Goal: Task Accomplishment & Management: Manage account settings

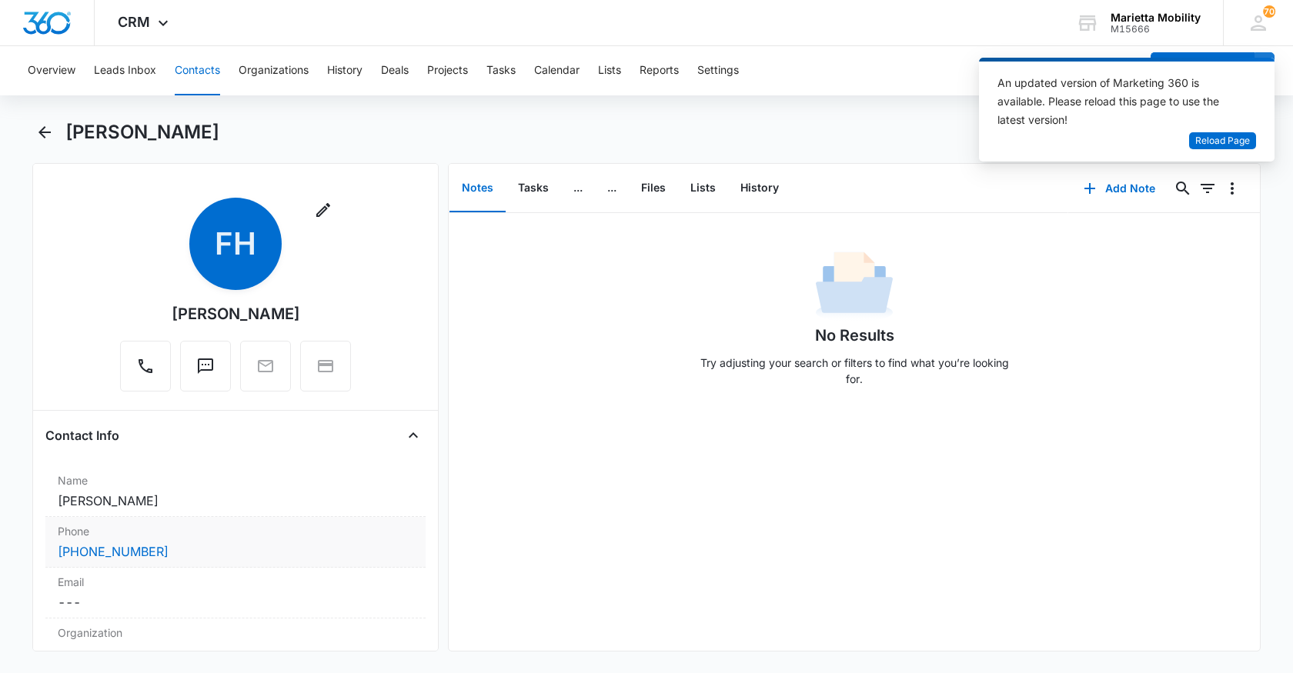
scroll to position [385, 0]
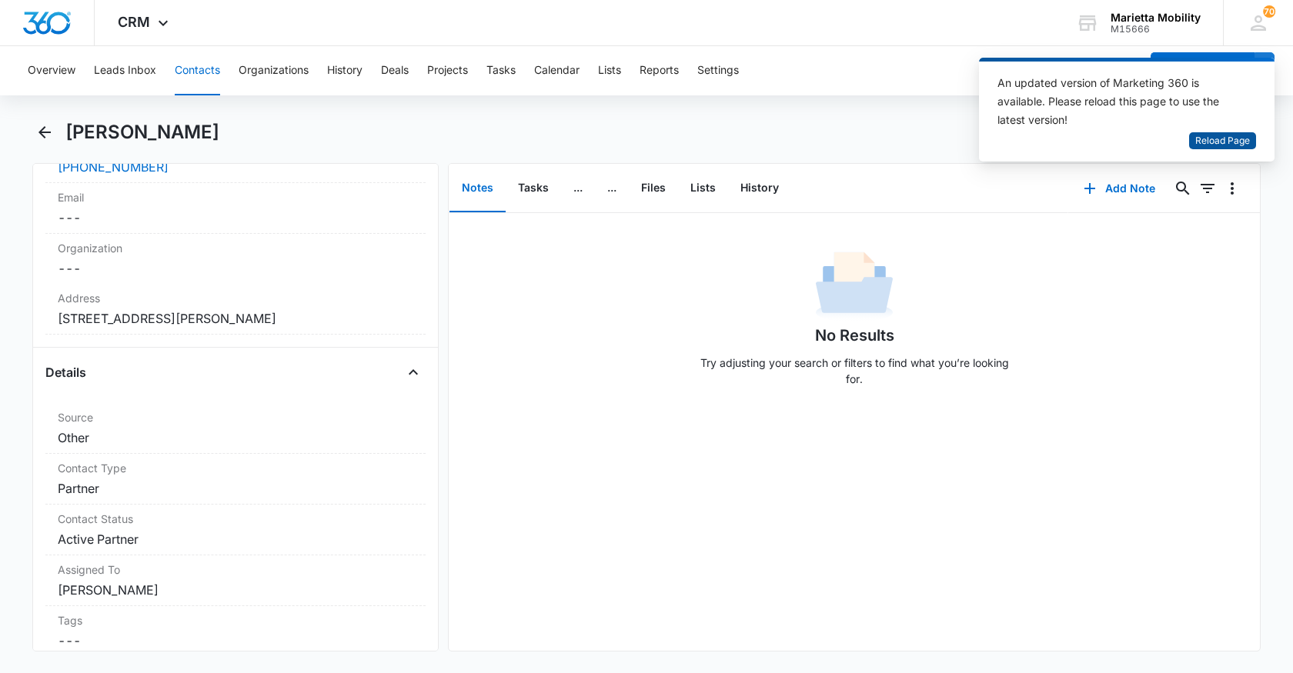
click at [1240, 148] on span "Reload Page" at bounding box center [1222, 141] width 55 height 15
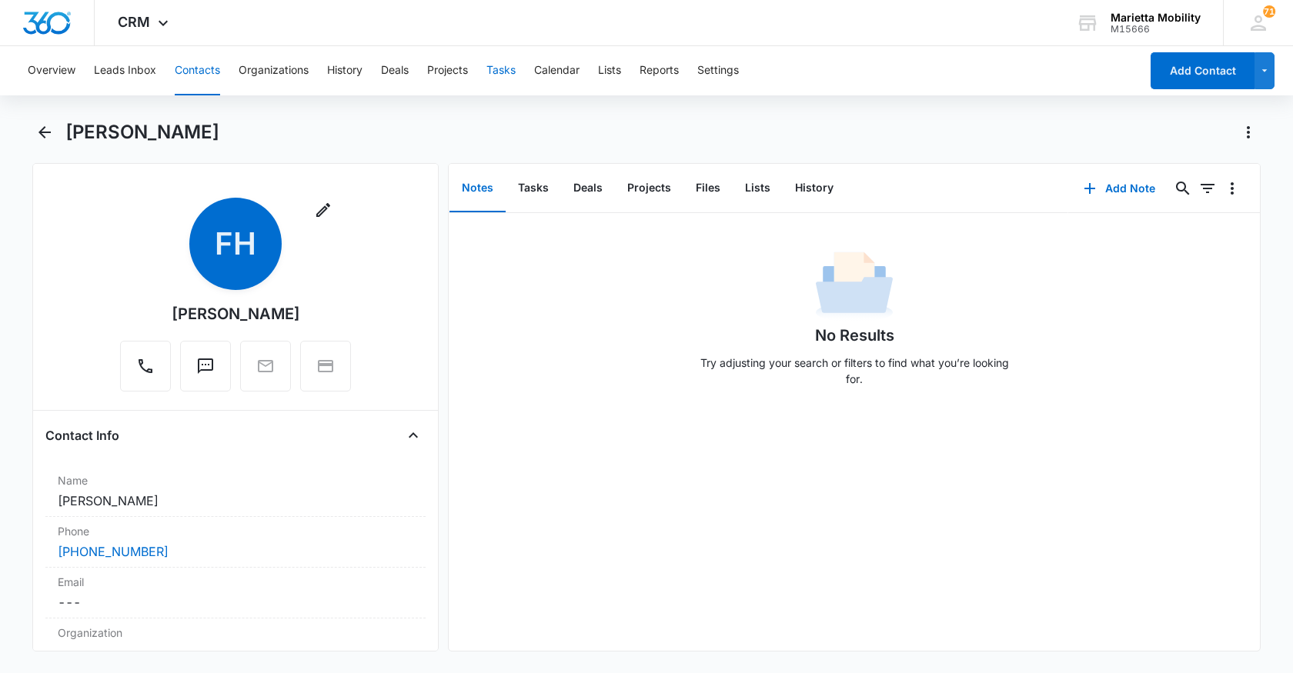
click at [505, 76] on button "Tasks" at bounding box center [500, 70] width 29 height 49
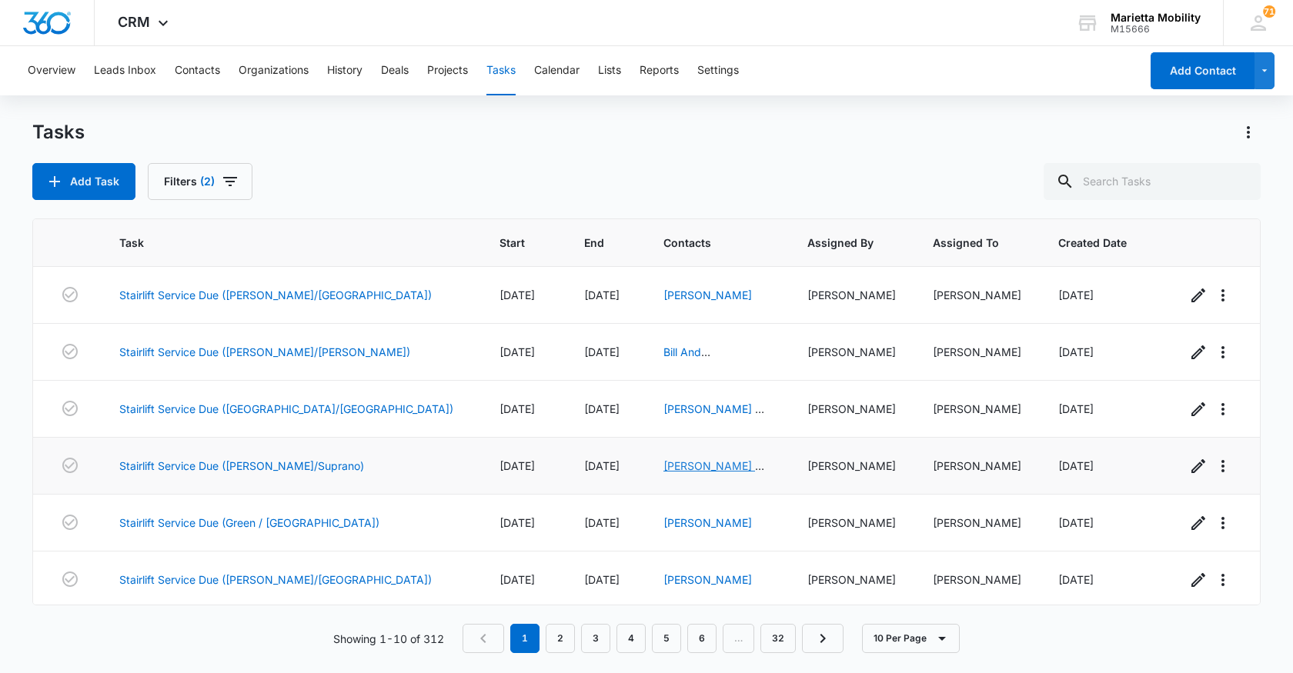
click at [663, 468] on link "[PERSON_NAME] & [PERSON_NAME]" at bounding box center [713, 473] width 101 height 29
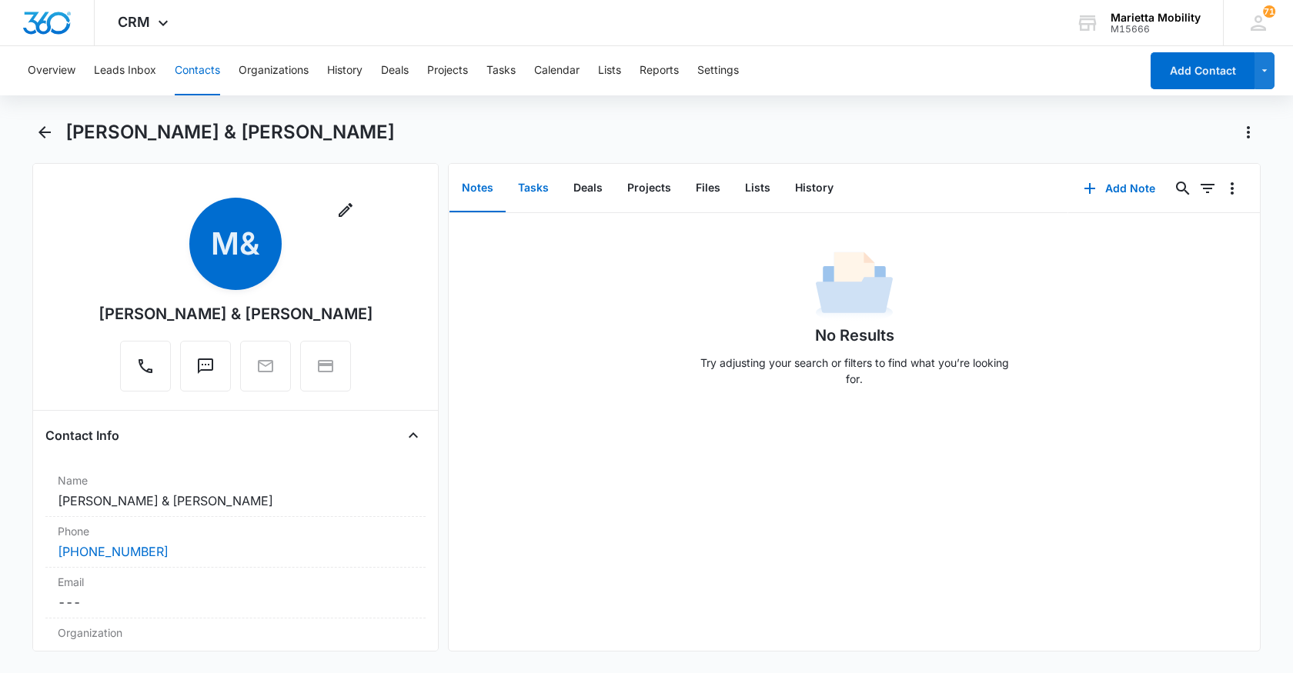
click at [525, 190] on button "Tasks" at bounding box center [533, 189] width 55 height 48
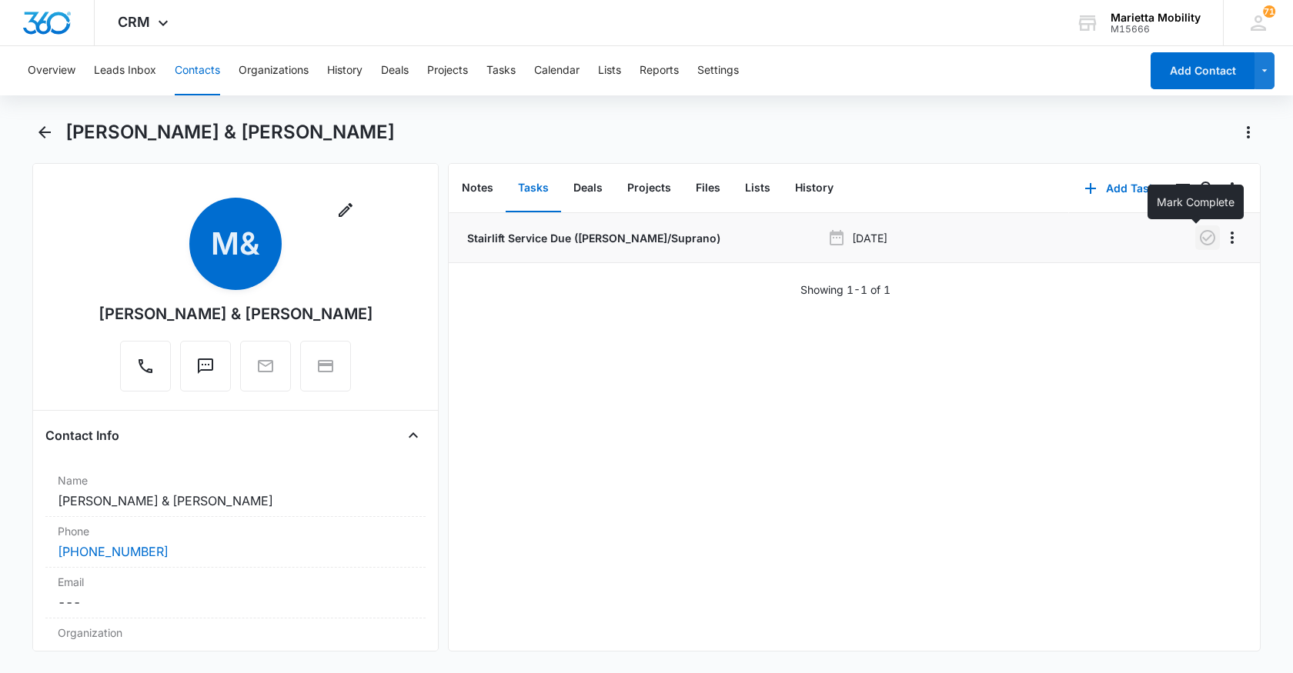
click at [1198, 238] on icon "button" at bounding box center [1207, 238] width 18 height 18
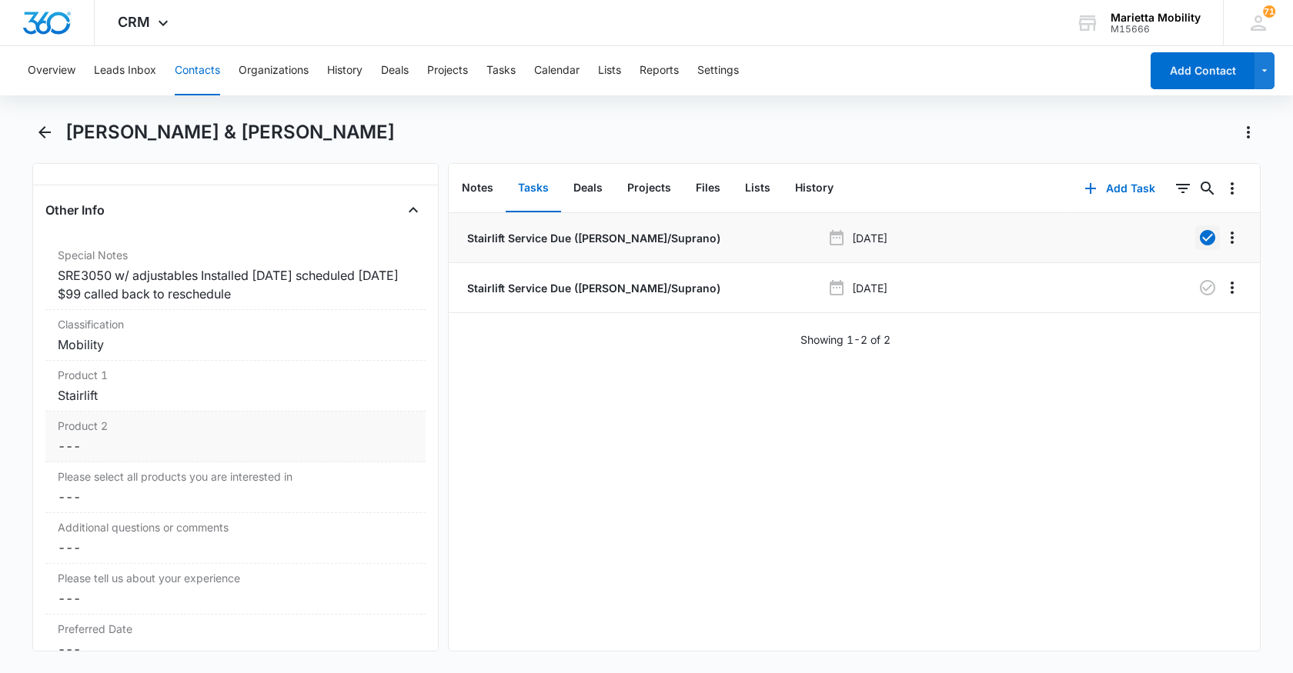
scroll to position [1231, 0]
click at [308, 299] on div "SRE3050 w/ adjustables Installed [DATE] scheduled [DATE] $99 called back to res…" at bounding box center [236, 285] width 356 height 37
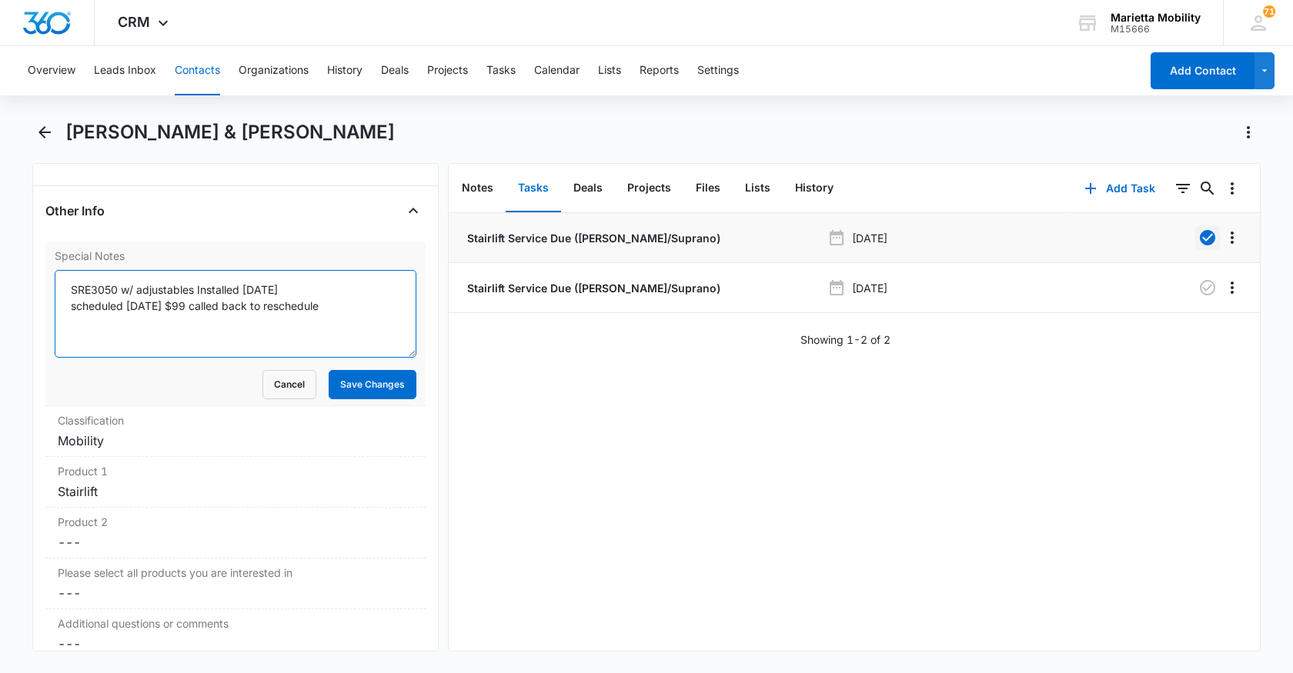
click at [332, 302] on textarea "SRE3050 w/ adjustables Installed [DATE] scheduled [DATE] $99 called back to res…" at bounding box center [236, 314] width 362 height 88
type textarea "SRE3050 w/ adjustables Installed [DATE] scheduled [DATE] $99 called back to res…"
click at [365, 382] on button "Save Changes" at bounding box center [373, 384] width 88 height 29
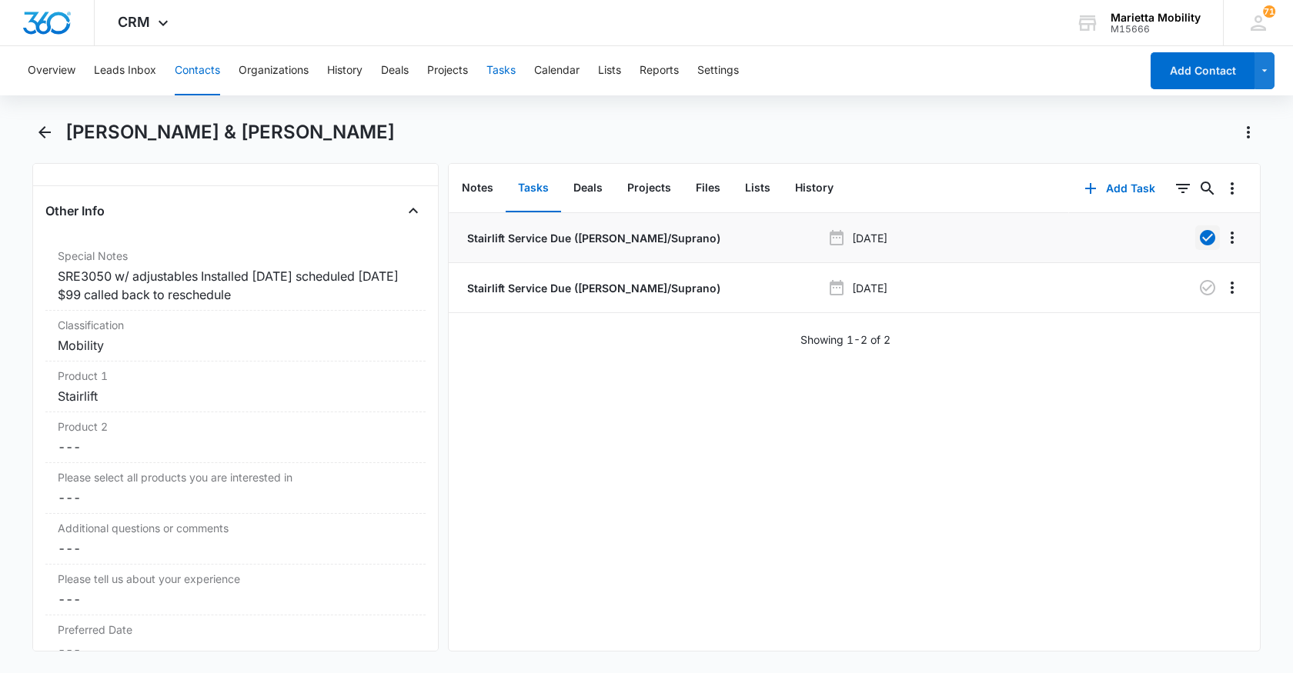
click at [499, 70] on button "Tasks" at bounding box center [500, 70] width 29 height 49
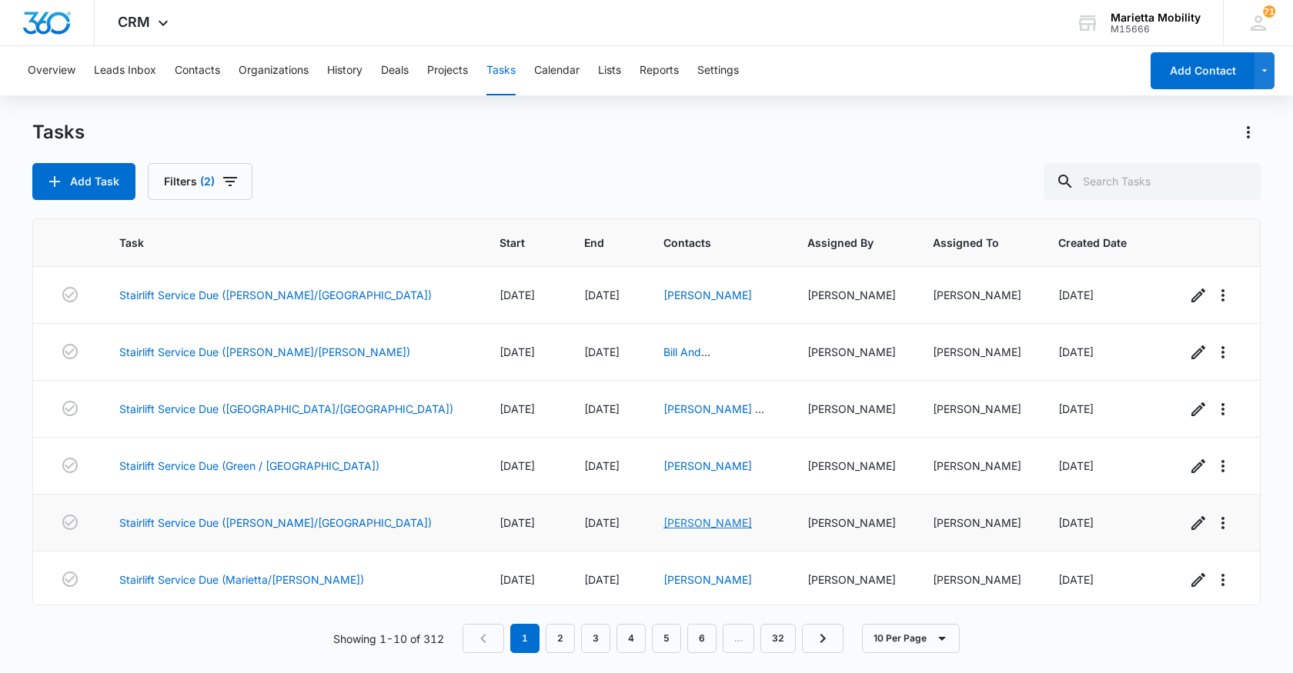
click at [663, 524] on link "[PERSON_NAME]" at bounding box center [707, 522] width 89 height 13
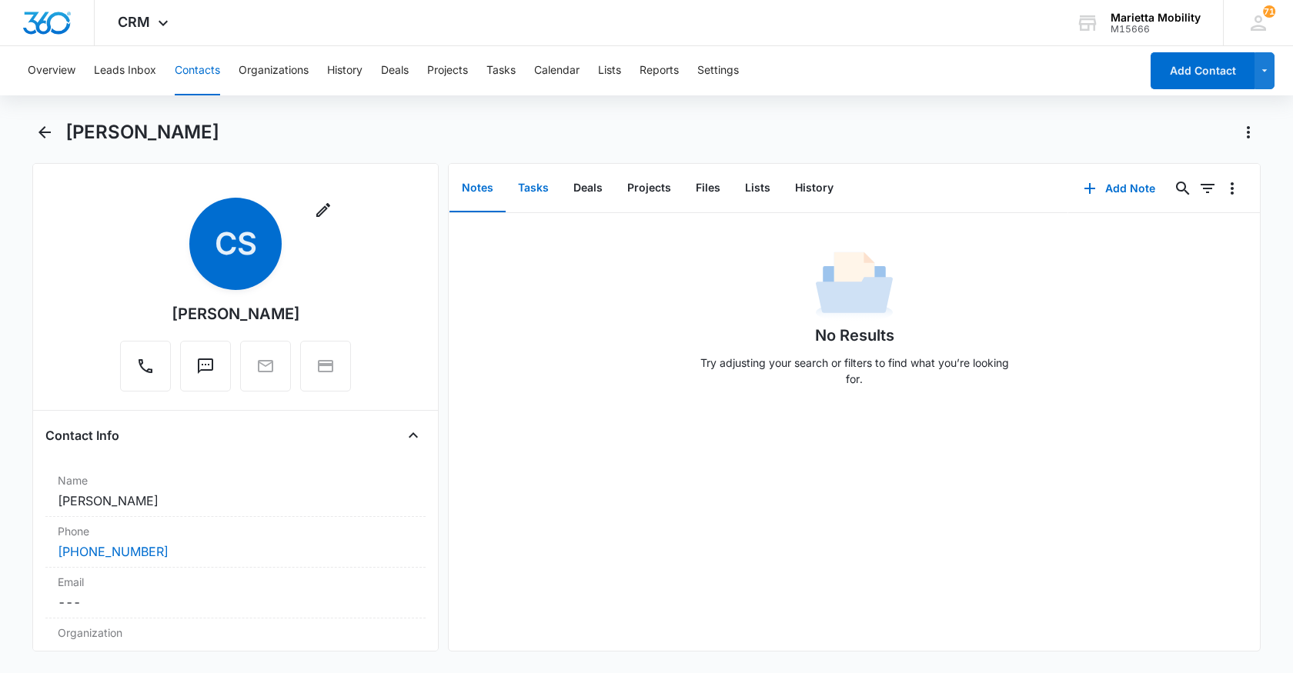
click at [536, 189] on button "Tasks" at bounding box center [533, 189] width 55 height 48
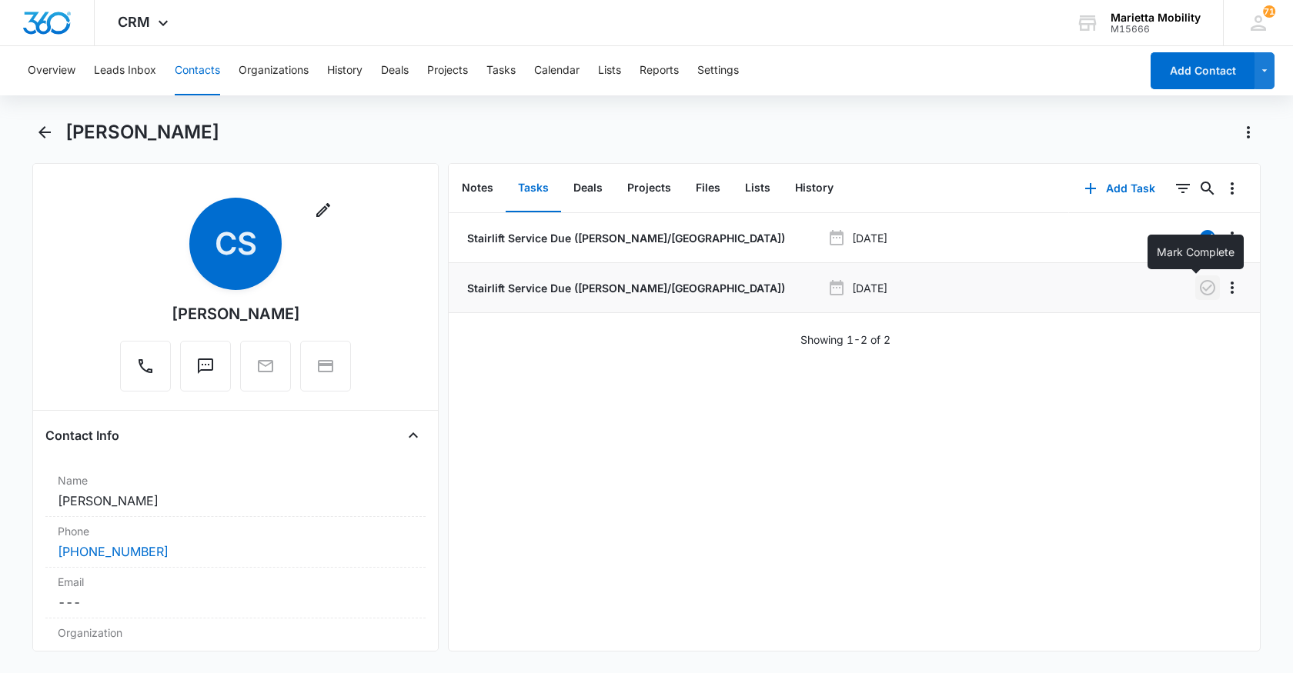
click at [1198, 290] on icon "button" at bounding box center [1207, 288] width 18 height 18
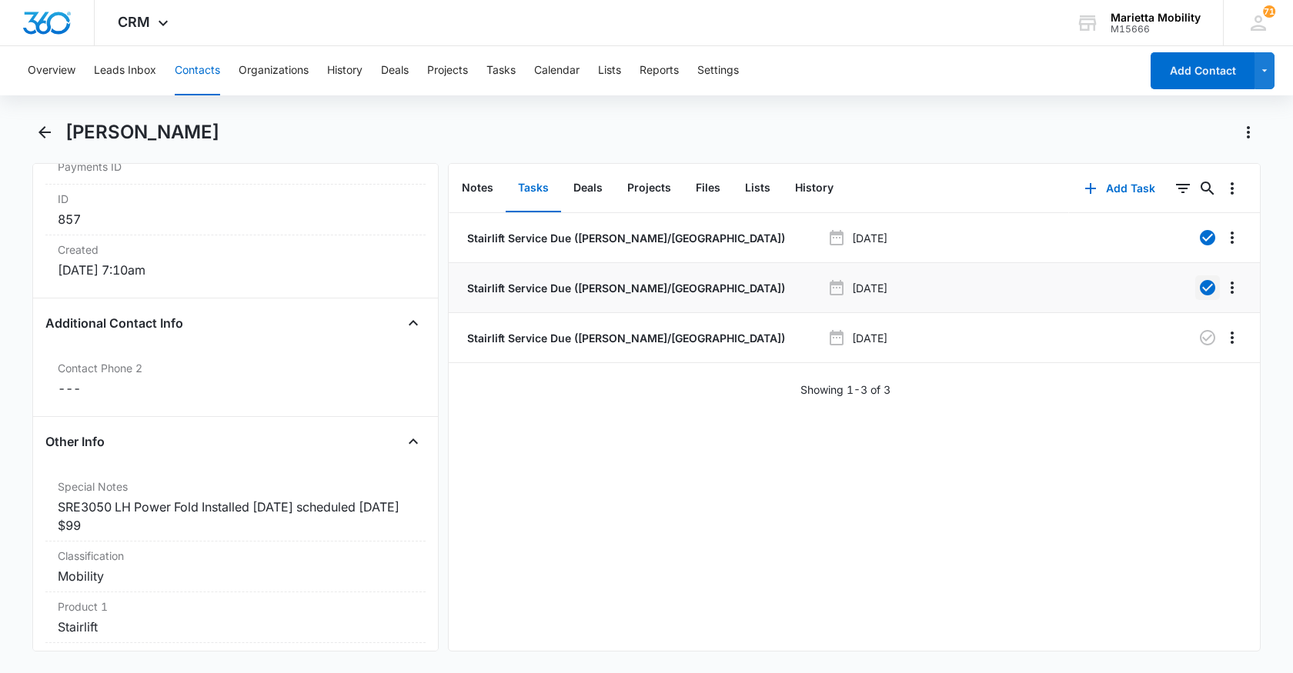
scroll to position [1077, 0]
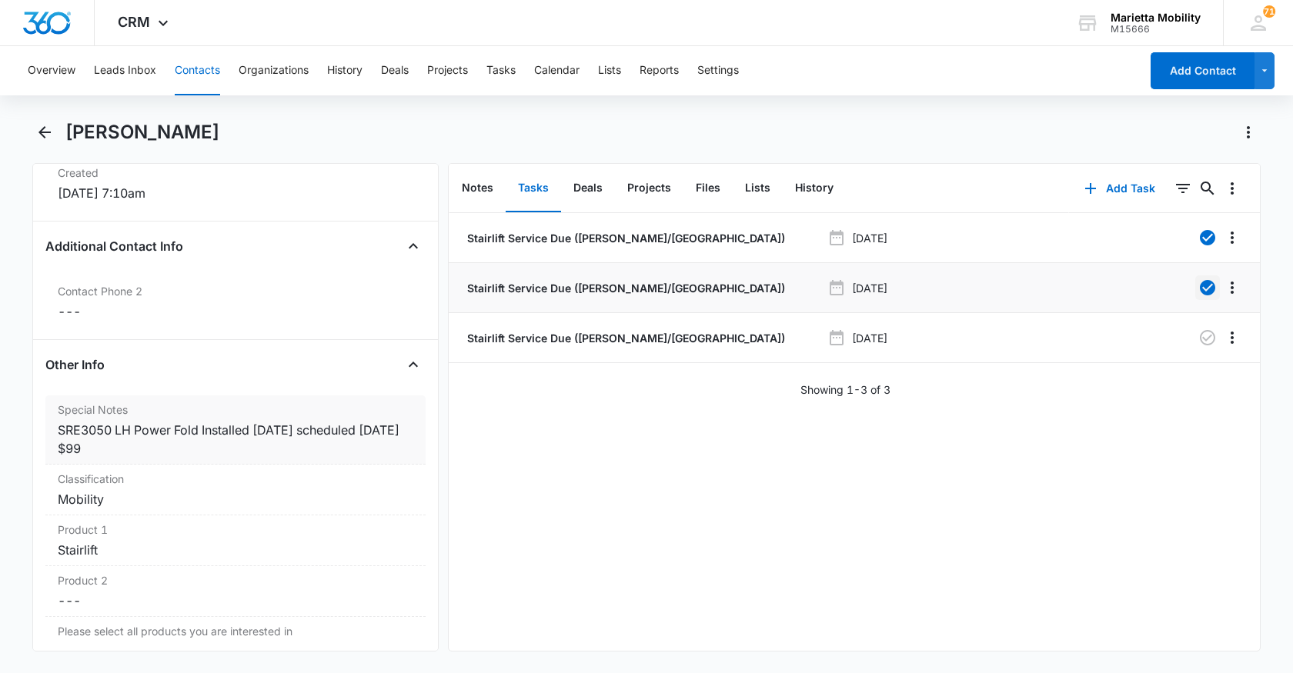
click at [261, 456] on div "SRE3050 LH Power Fold Installed [DATE] scheduled [DATE] $99" at bounding box center [236, 439] width 356 height 37
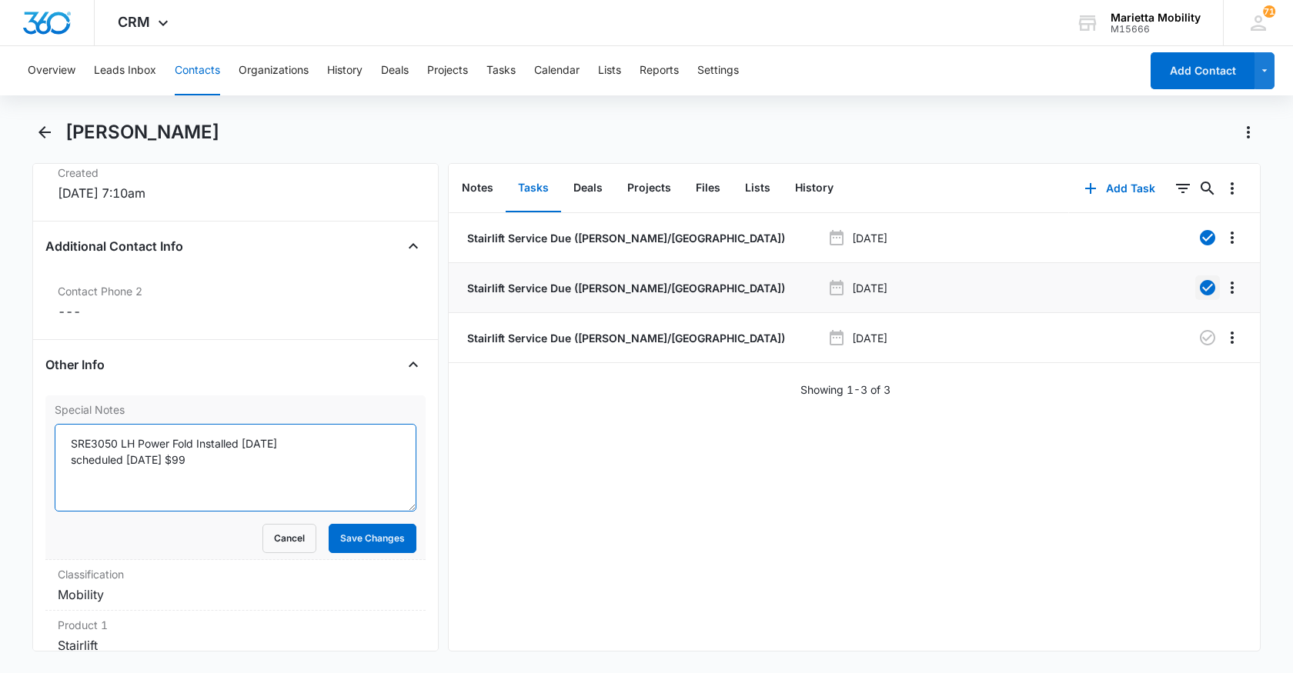
click at [257, 455] on textarea "SRE3050 LH Power Fold Installed [DATE] scheduled [DATE] $99" at bounding box center [236, 468] width 362 height 88
type textarea "SRE3050 LH Power Fold Installed [DATE] scheduled [DATE] $99 scheduled [DATE] $99"
click at [357, 530] on button "Save Changes" at bounding box center [373, 538] width 88 height 29
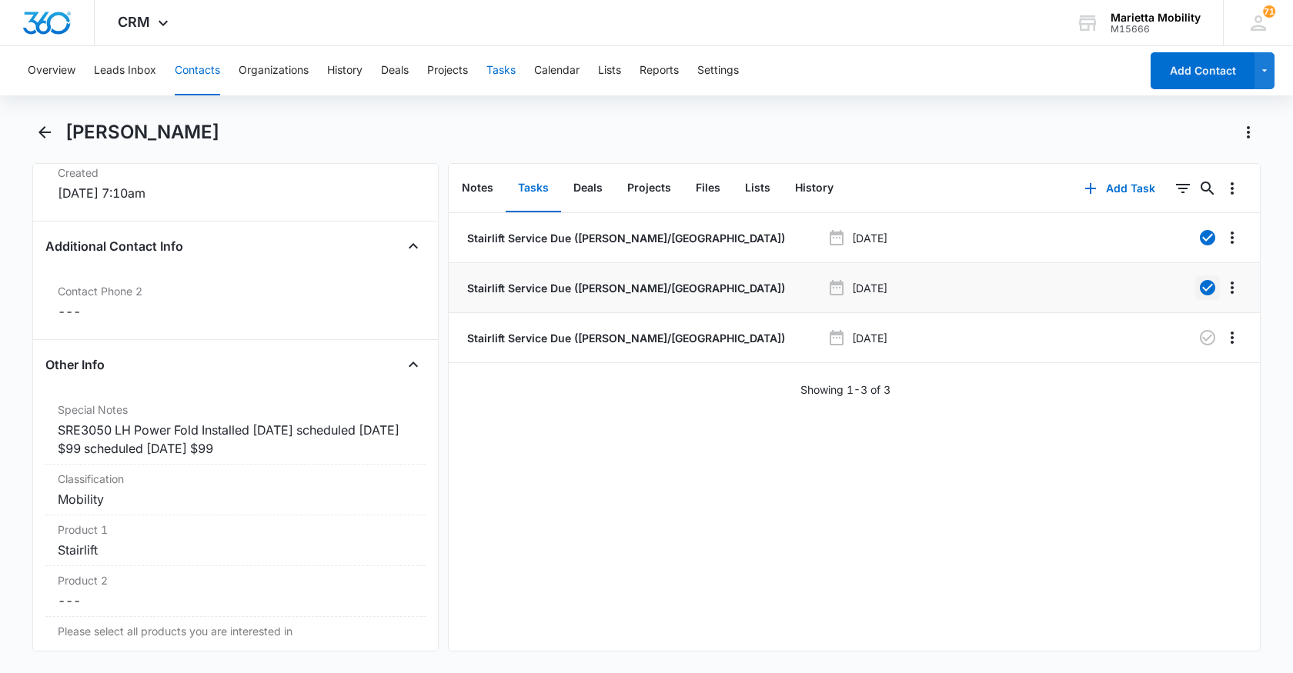
click at [499, 71] on button "Tasks" at bounding box center [500, 70] width 29 height 49
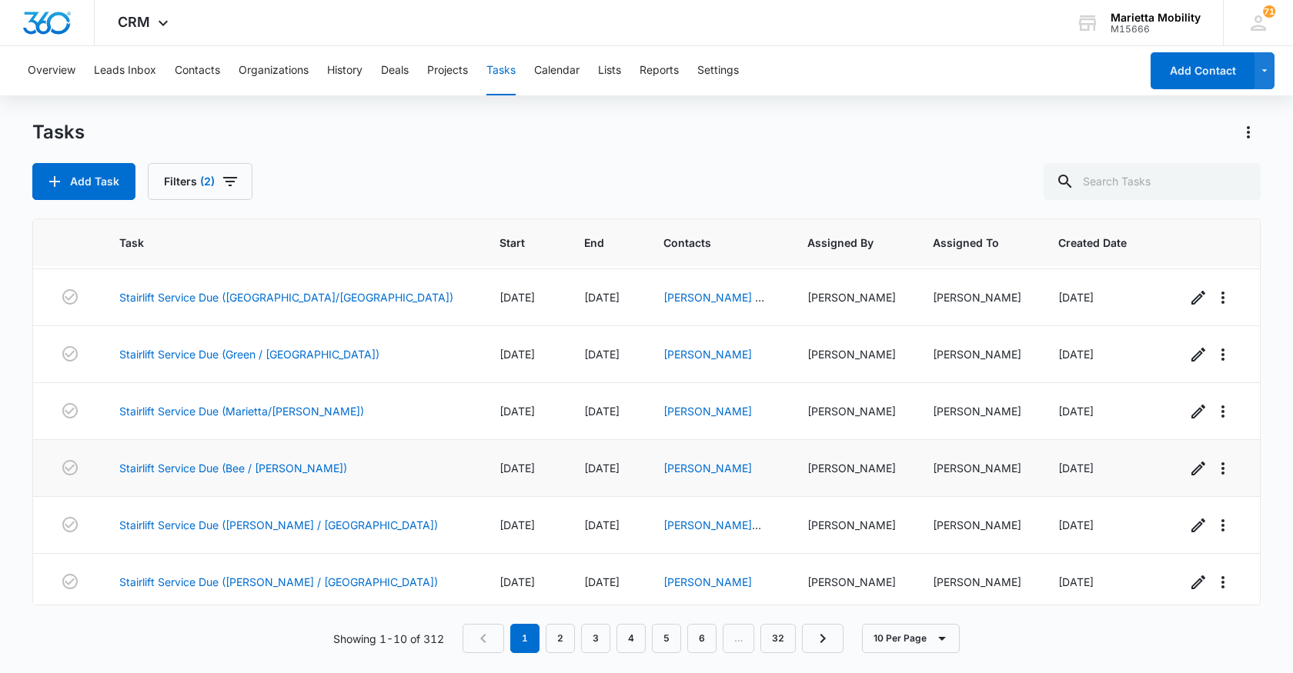
scroll to position [231, 0]
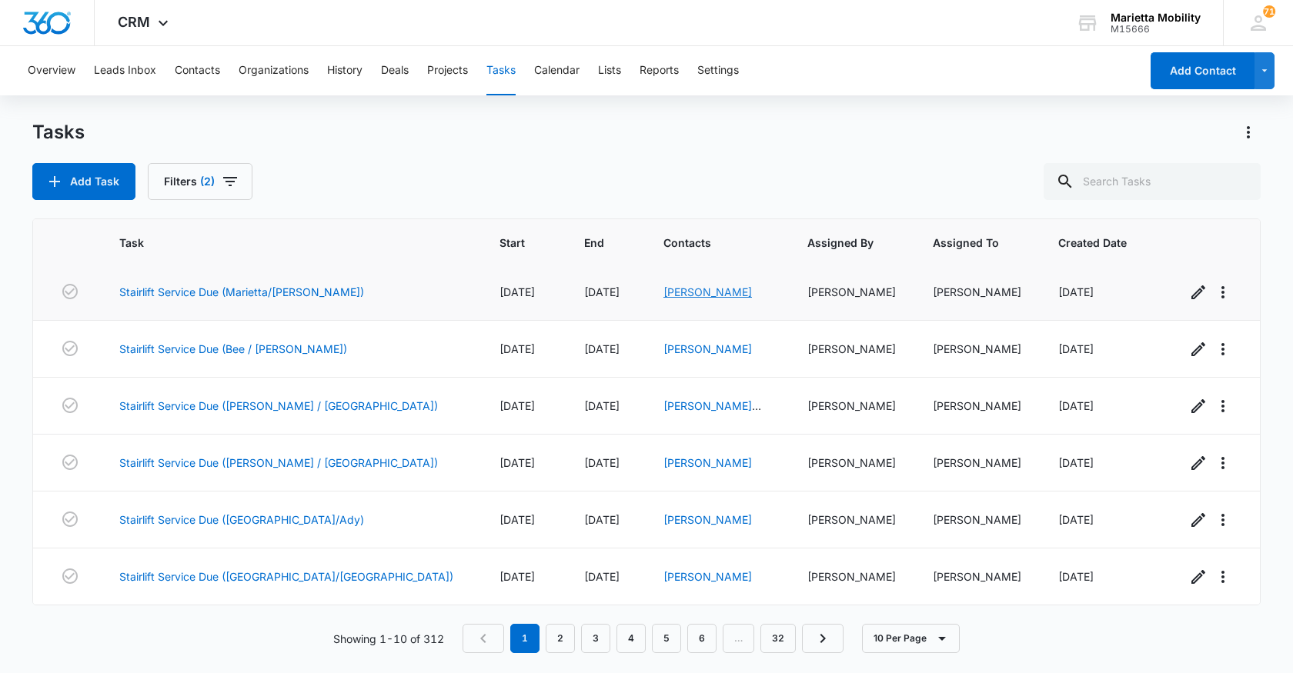
click at [663, 296] on link "[PERSON_NAME]" at bounding box center [707, 292] width 89 height 13
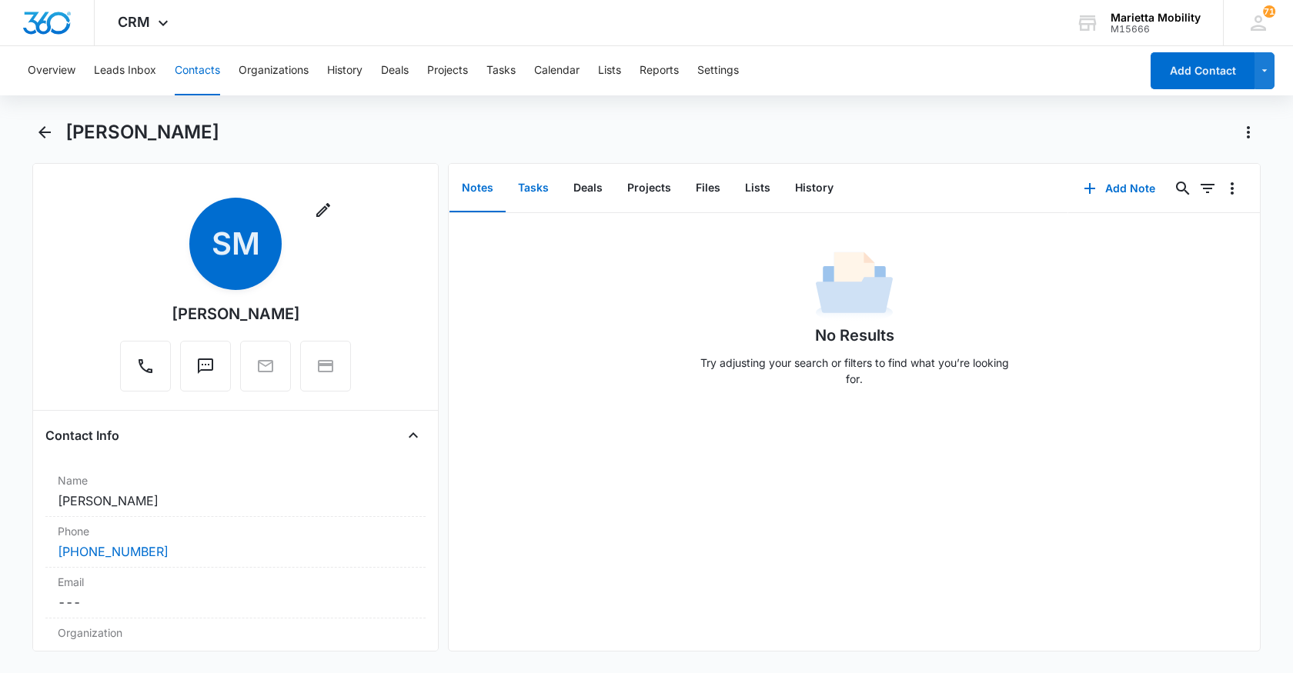
click at [526, 192] on button "Tasks" at bounding box center [533, 189] width 55 height 48
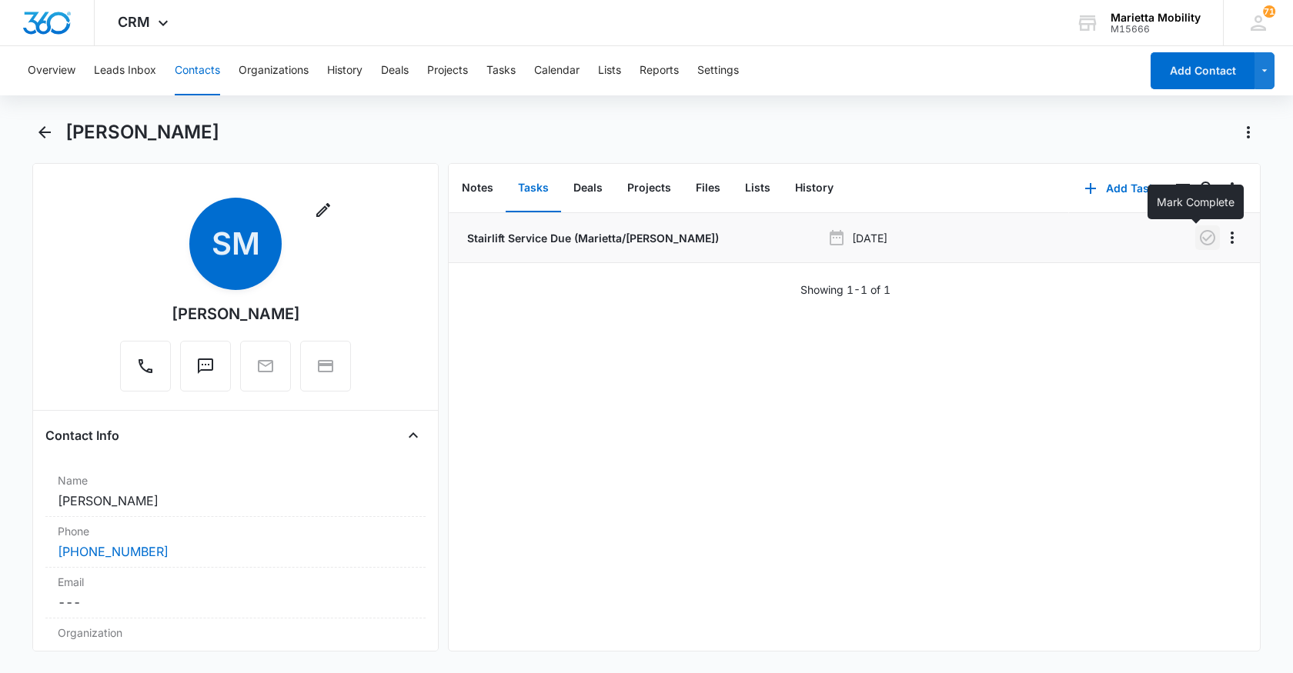
click at [1198, 236] on icon "button" at bounding box center [1207, 238] width 18 height 18
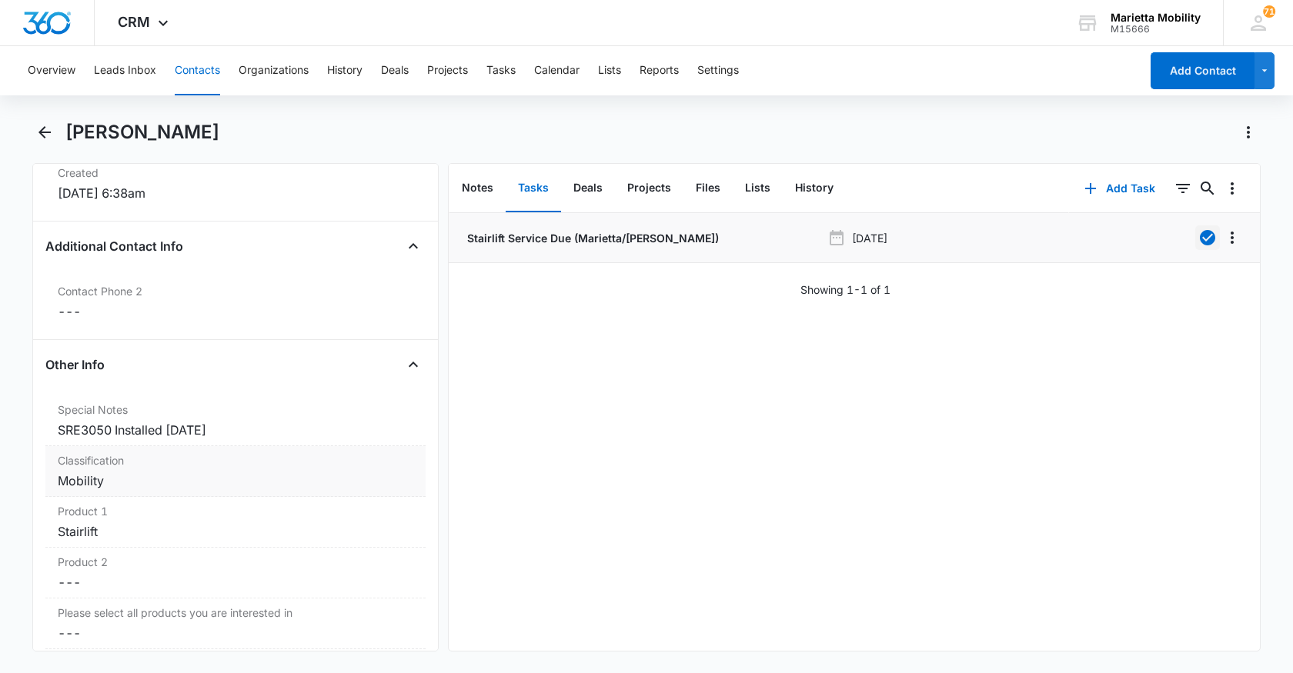
scroll to position [1154, 0]
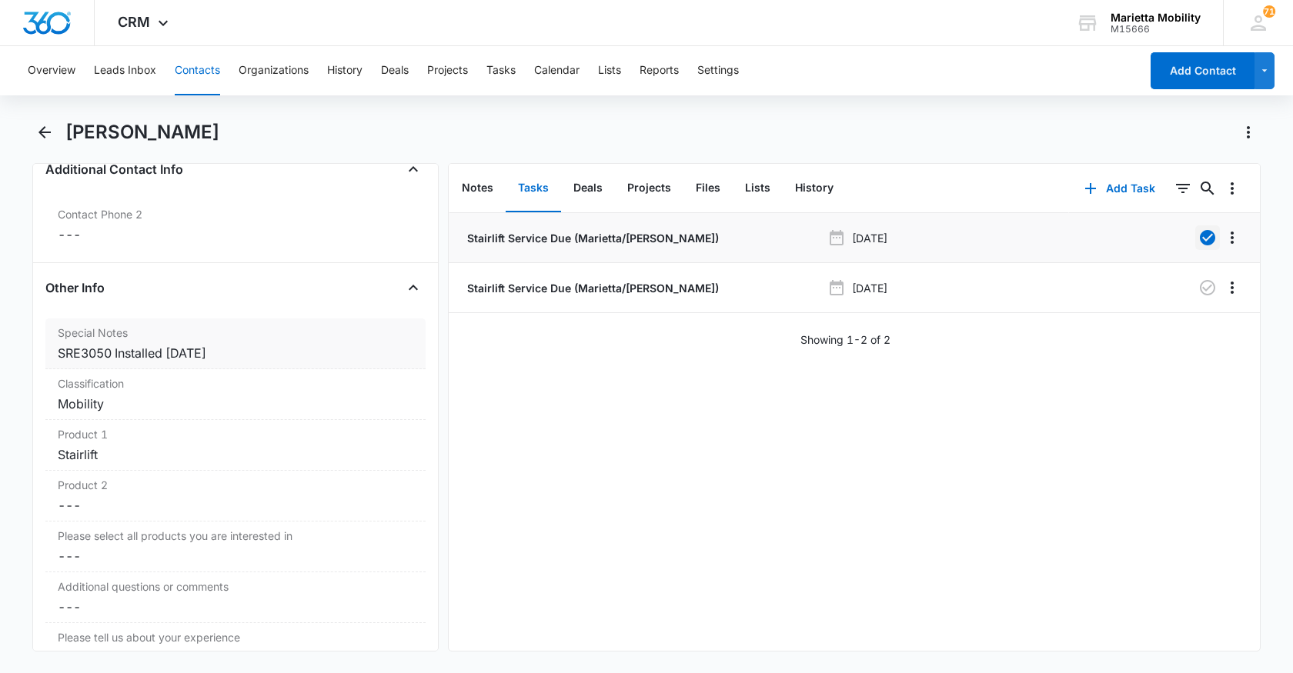
click at [236, 352] on div "SRE3050 Installed [DATE]" at bounding box center [236, 353] width 356 height 18
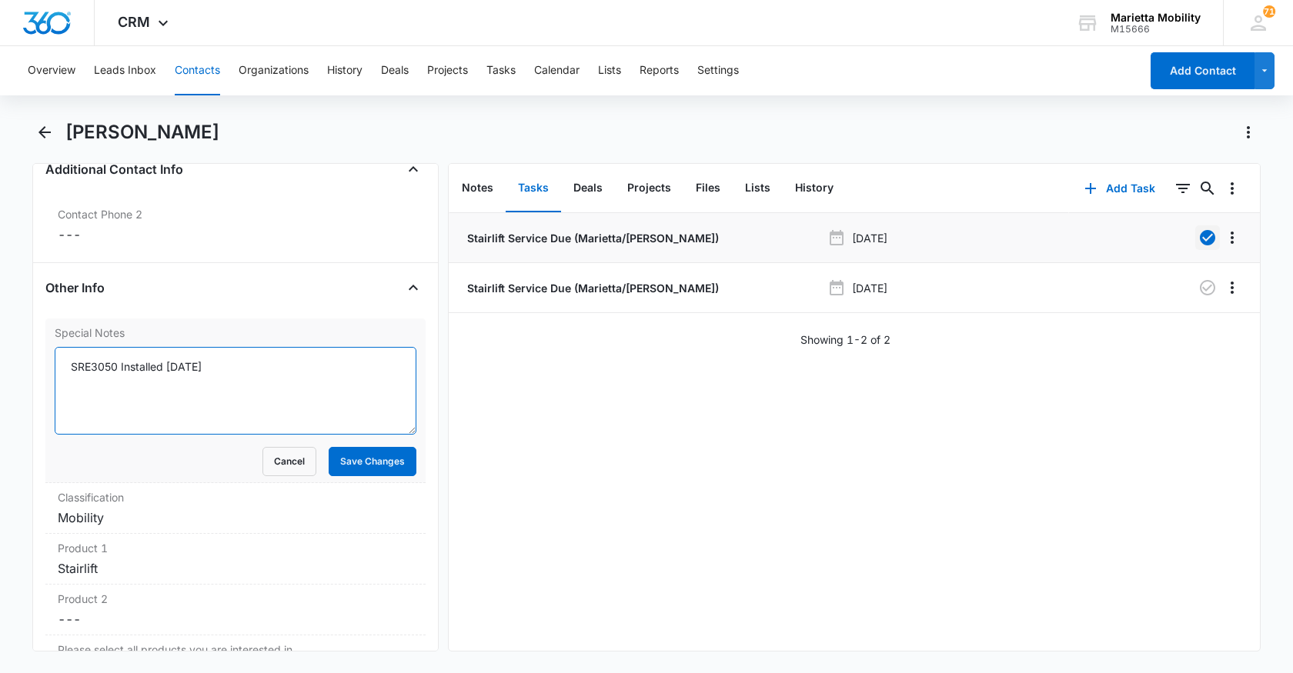
click at [234, 365] on textarea "SRE3050 Installed [DATE]" at bounding box center [236, 391] width 362 height 88
type textarea "SRE3050 Installed [DATE] scheduled [DATE] $99"
click at [355, 462] on button "Save Changes" at bounding box center [373, 461] width 88 height 29
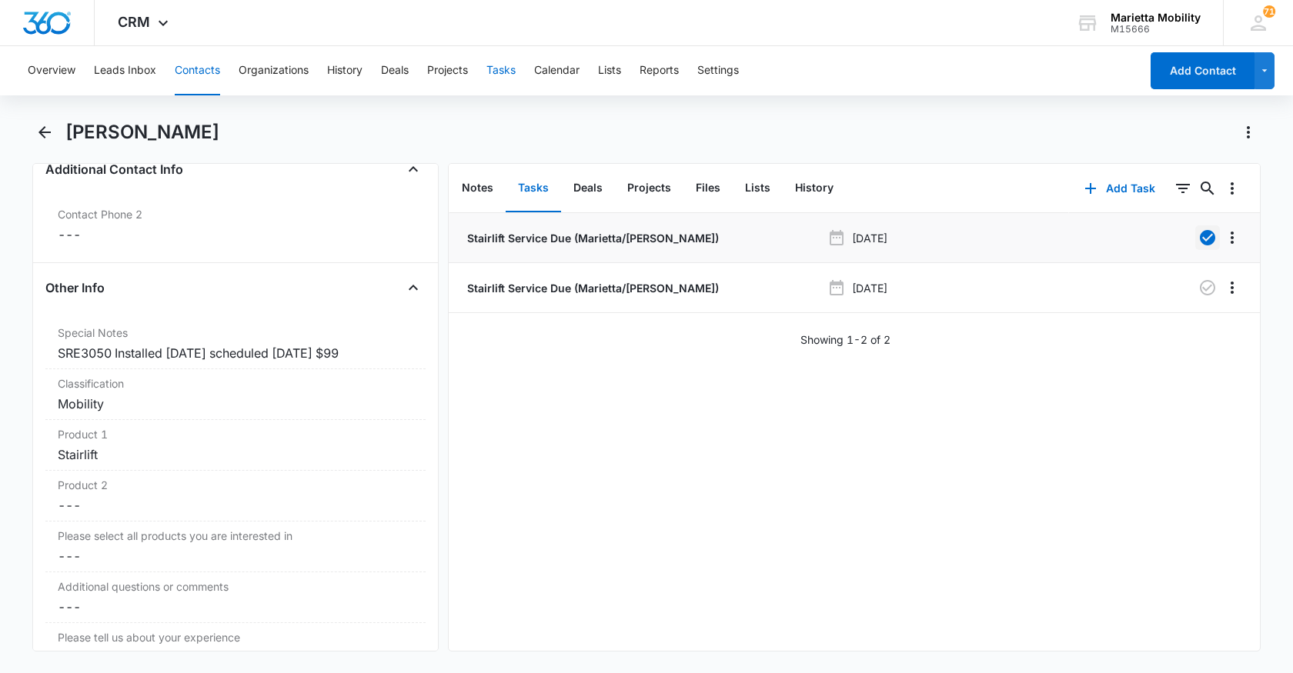
click at [507, 72] on button "Tasks" at bounding box center [500, 70] width 29 height 49
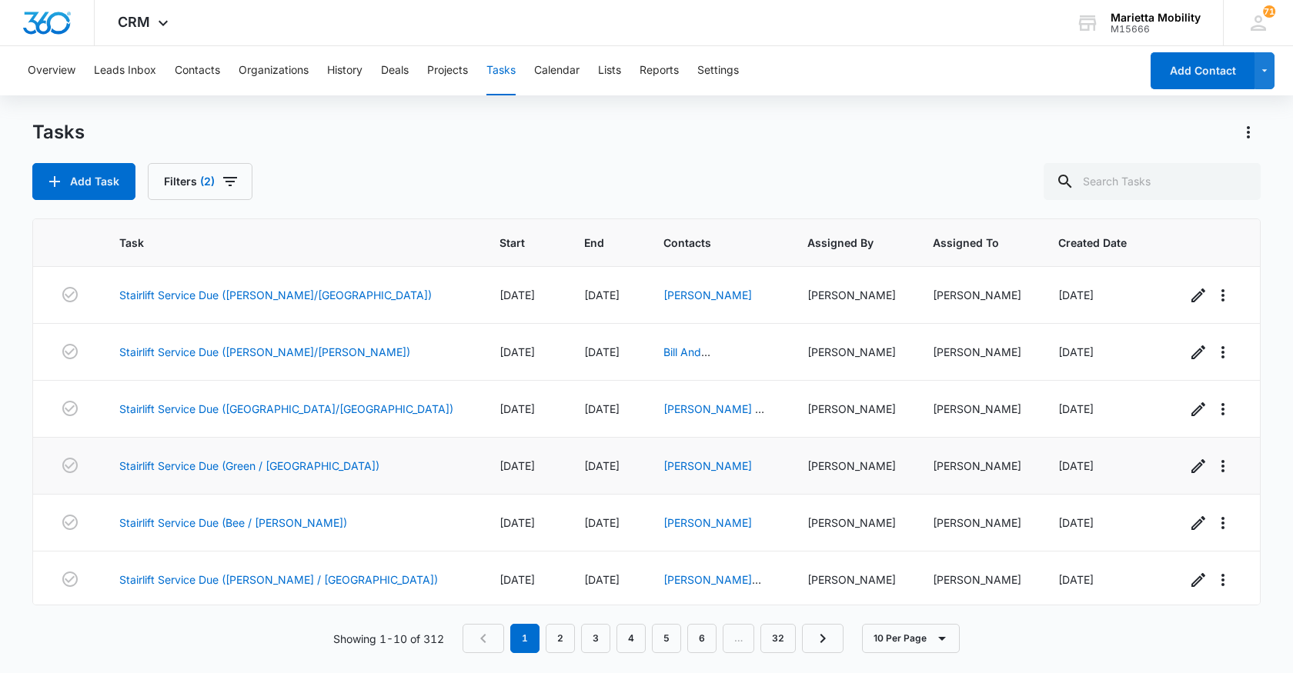
scroll to position [77, 0]
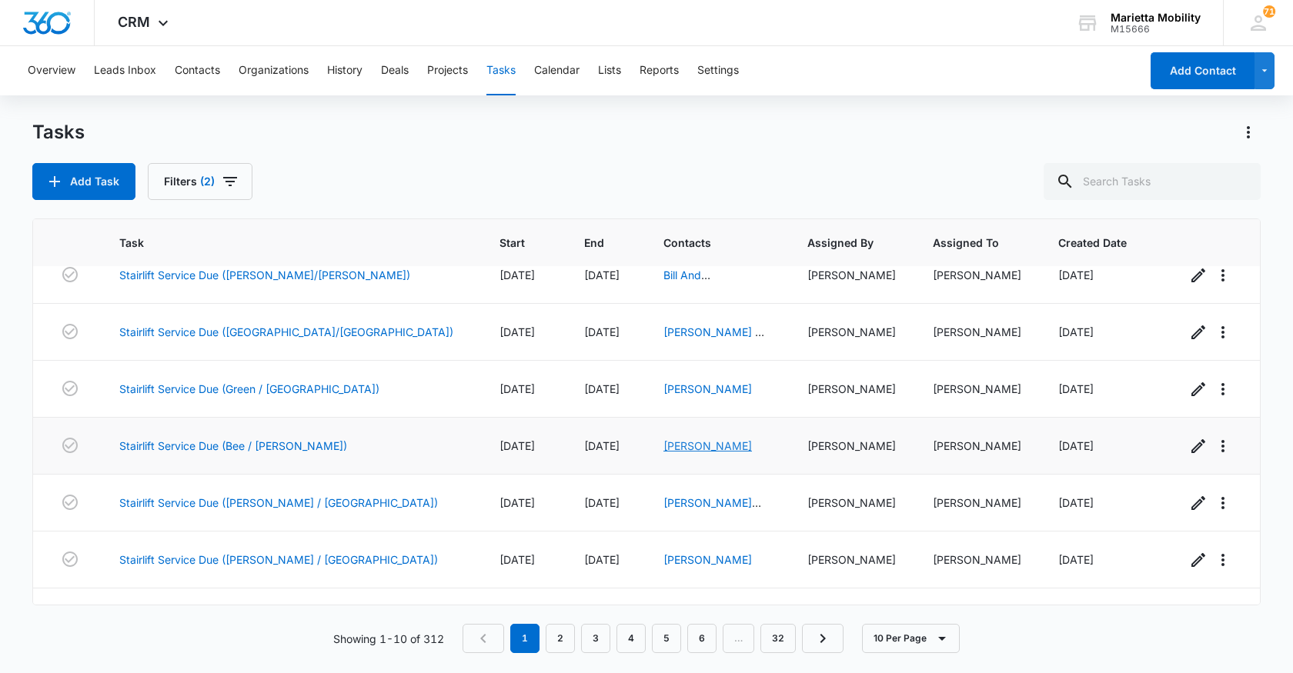
click at [663, 449] on link "[PERSON_NAME]" at bounding box center [707, 445] width 89 height 13
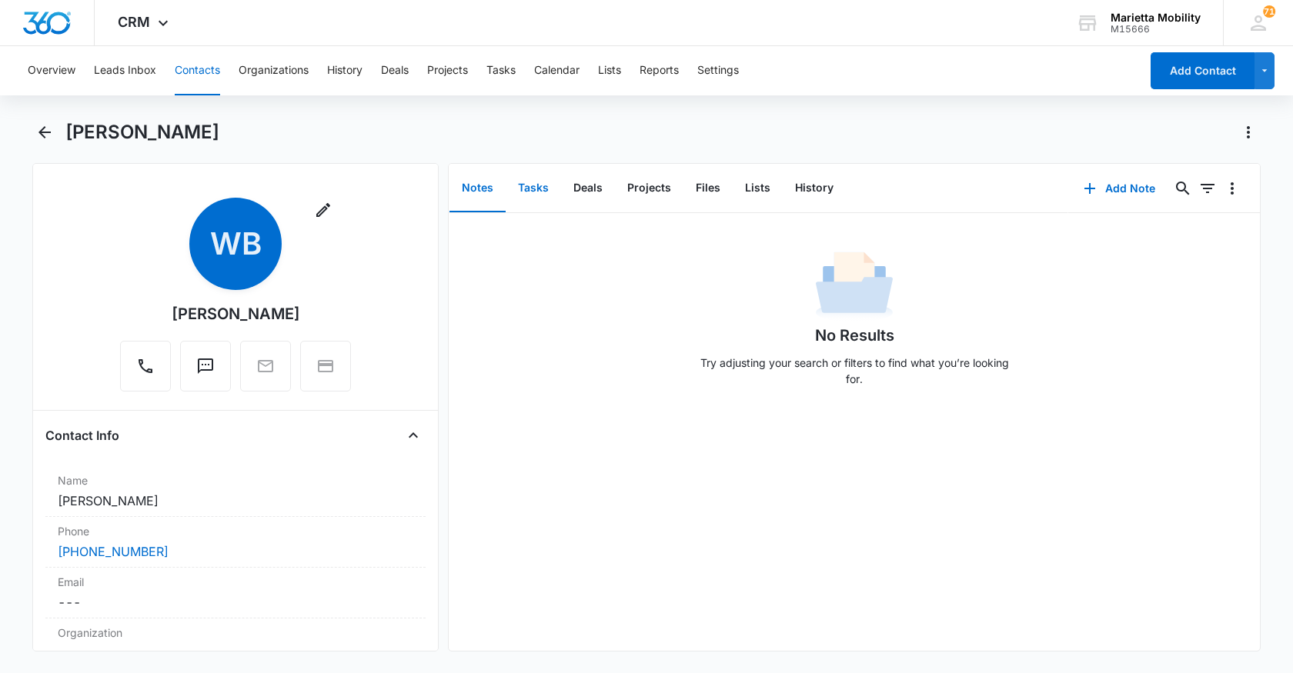
click at [540, 192] on button "Tasks" at bounding box center [533, 189] width 55 height 48
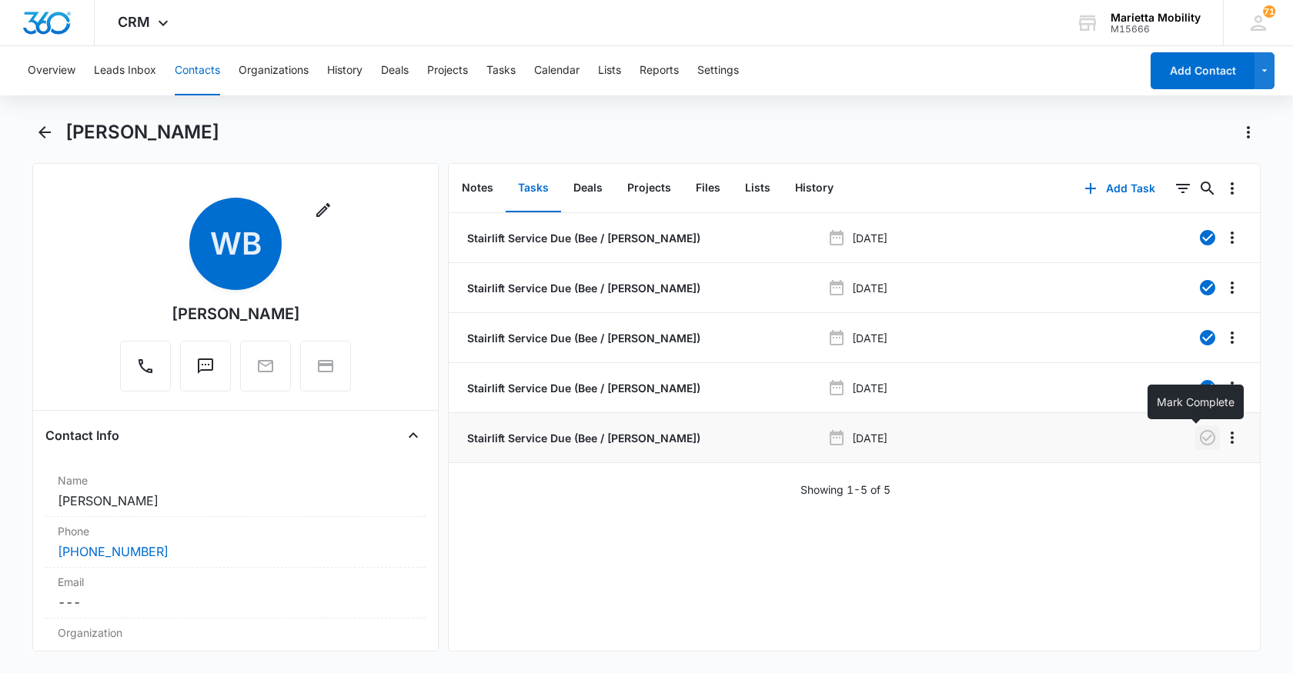
click at [1198, 434] on icon "button" at bounding box center [1207, 438] width 18 height 18
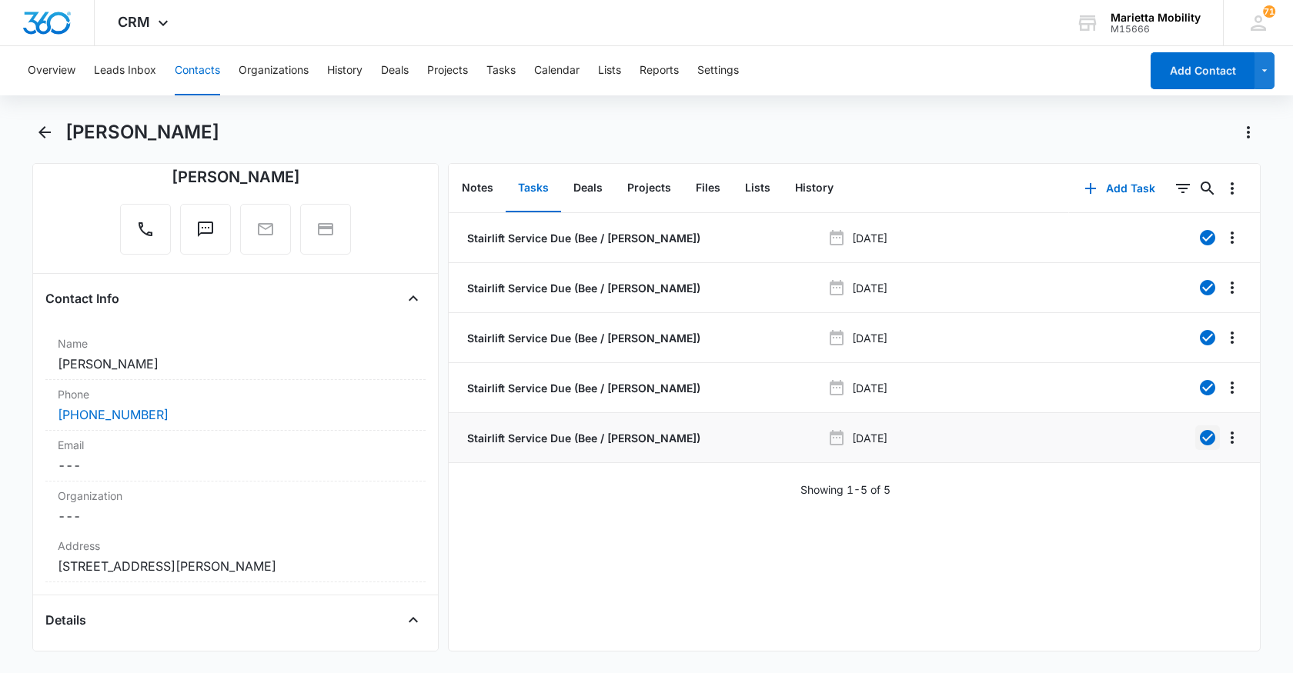
scroll to position [154, 0]
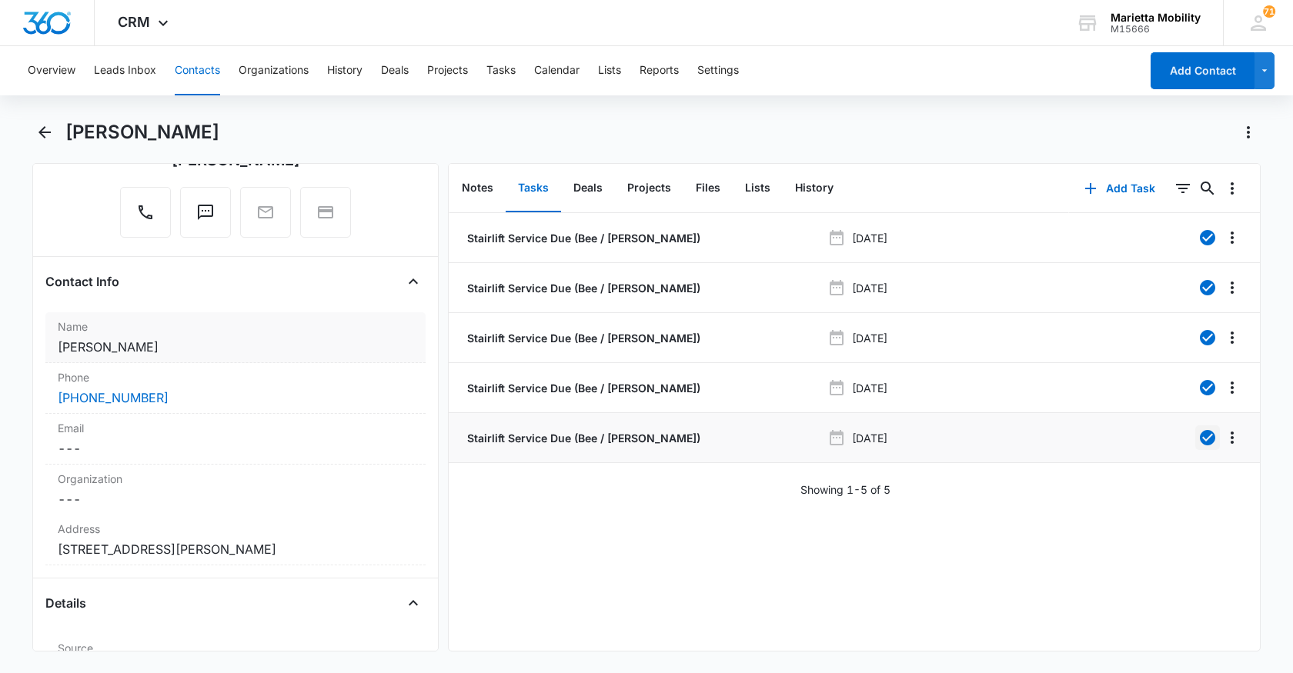
click at [140, 350] on dd "Cancel Save Changes [PERSON_NAME]" at bounding box center [236, 347] width 356 height 18
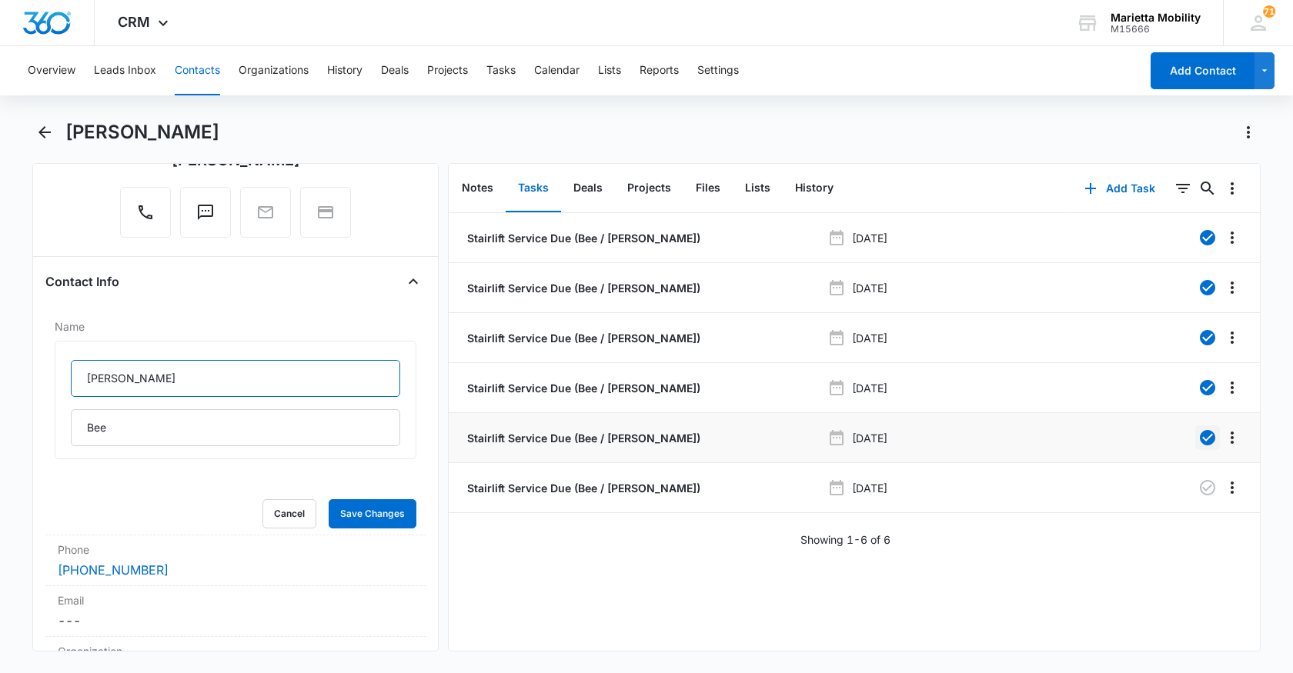
drag, startPoint x: 129, startPoint y: 379, endPoint x: 0, endPoint y: 376, distance: 129.3
click at [0, 373] on main "[PERSON_NAME] Remove [PERSON_NAME] Contact Info Name [PERSON_NAME] Cancel Save …" at bounding box center [646, 395] width 1293 height 550
type input "[PERSON_NAME]"
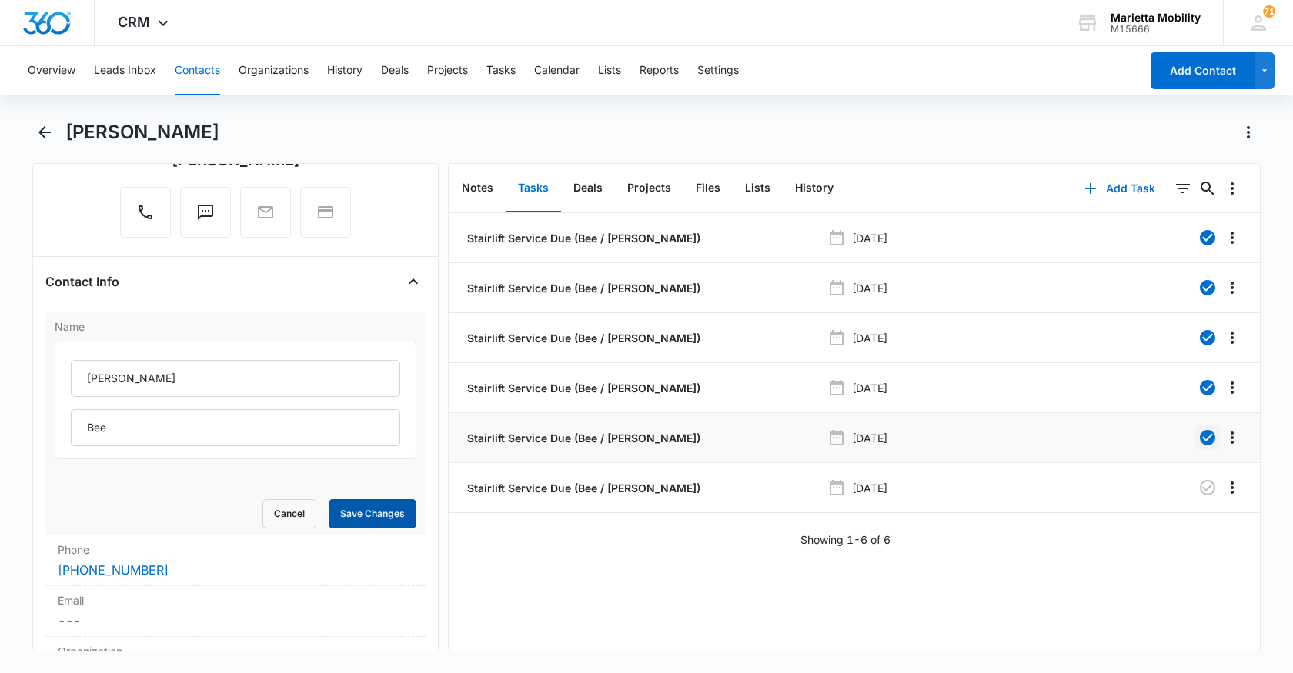
click at [388, 519] on button "Save Changes" at bounding box center [373, 513] width 88 height 29
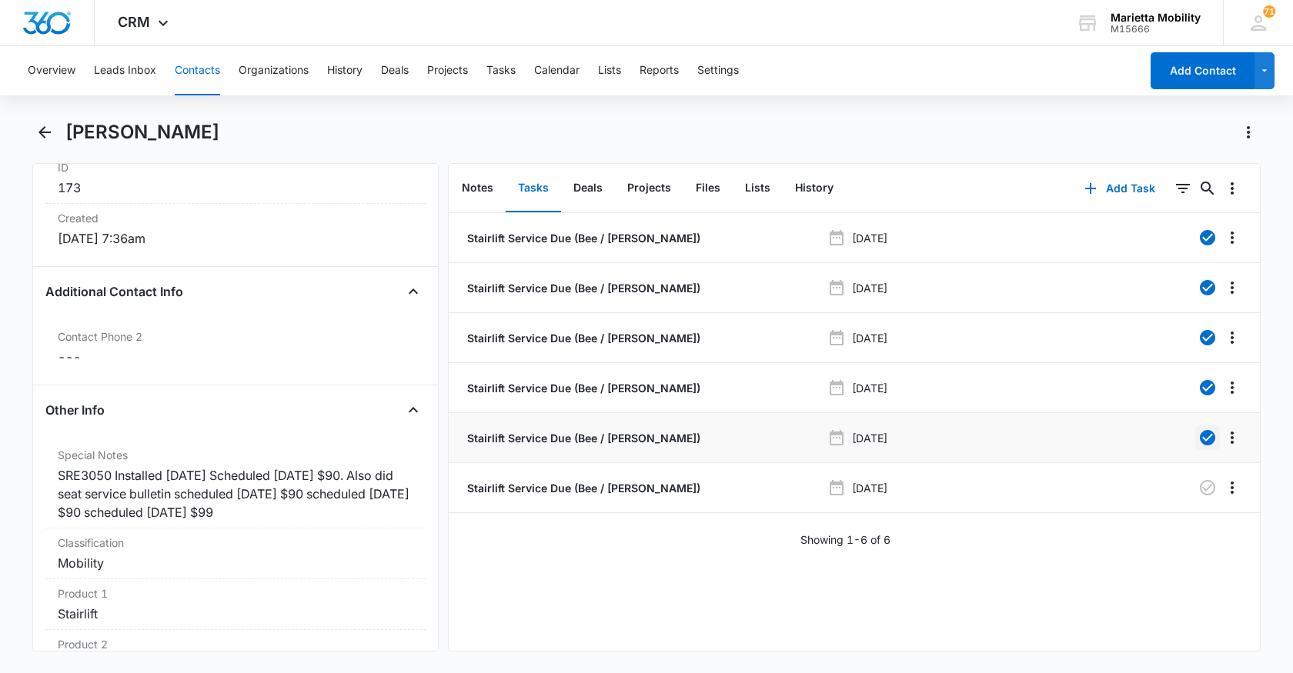
scroll to position [1059, 0]
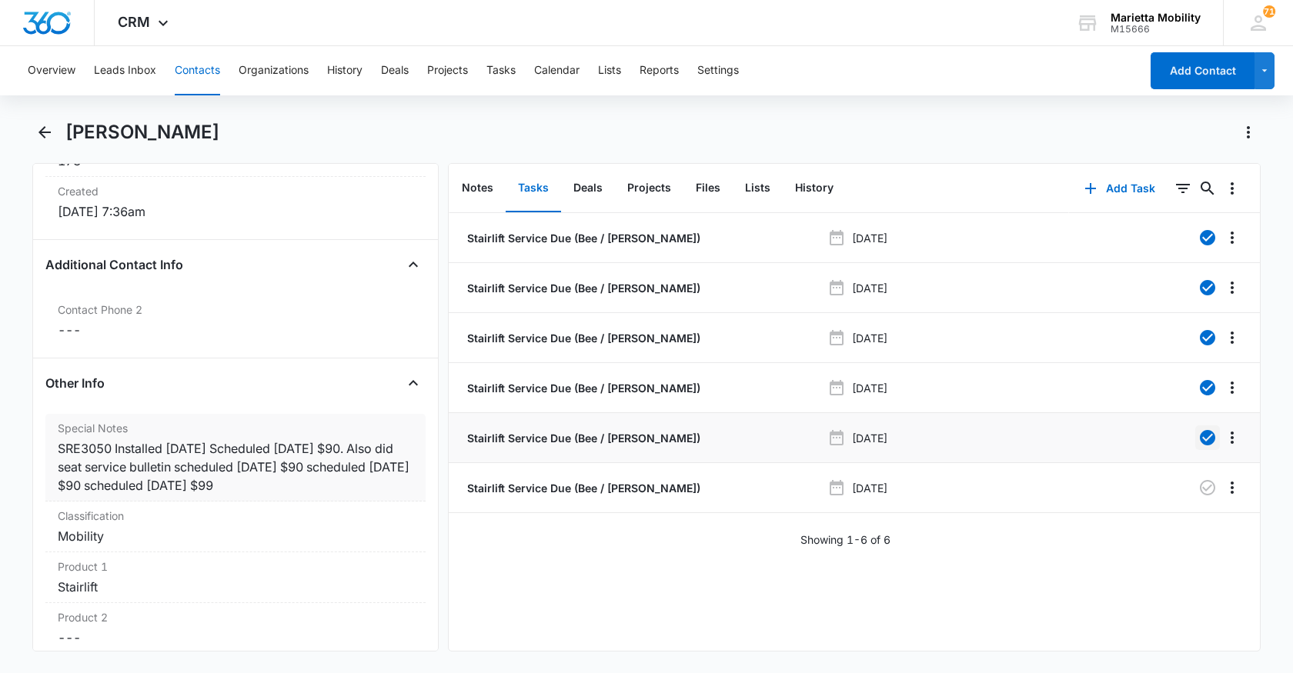
click at [360, 491] on div "SRE3050 Installed [DATE] Scheduled [DATE] $90. Also did seat service bulletin s…" at bounding box center [236, 466] width 356 height 55
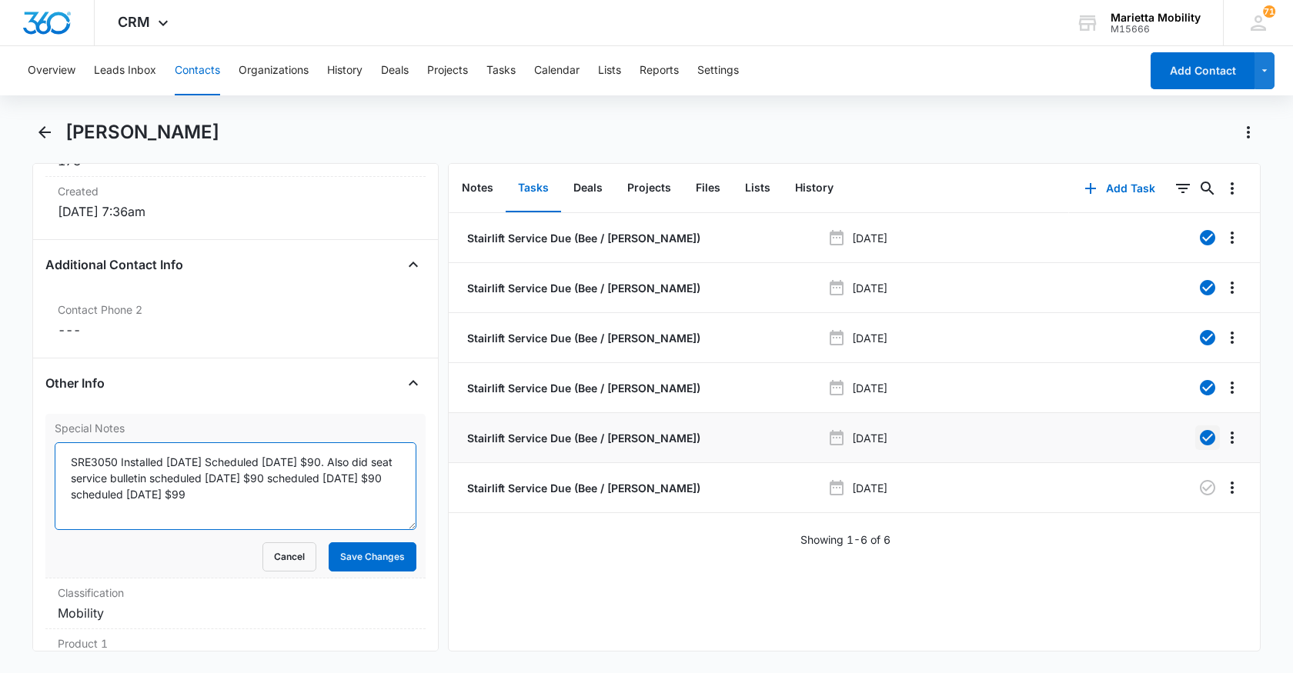
click at [219, 506] on textarea "SRE3050 Installed [DATE] Scheduled [DATE] $90. Also did seat service bulletin s…" at bounding box center [236, 487] width 362 height 88
type textarea "SRE3050 Installed [DATE] Scheduled [DATE] $90. Also did seat service bulletin s…"
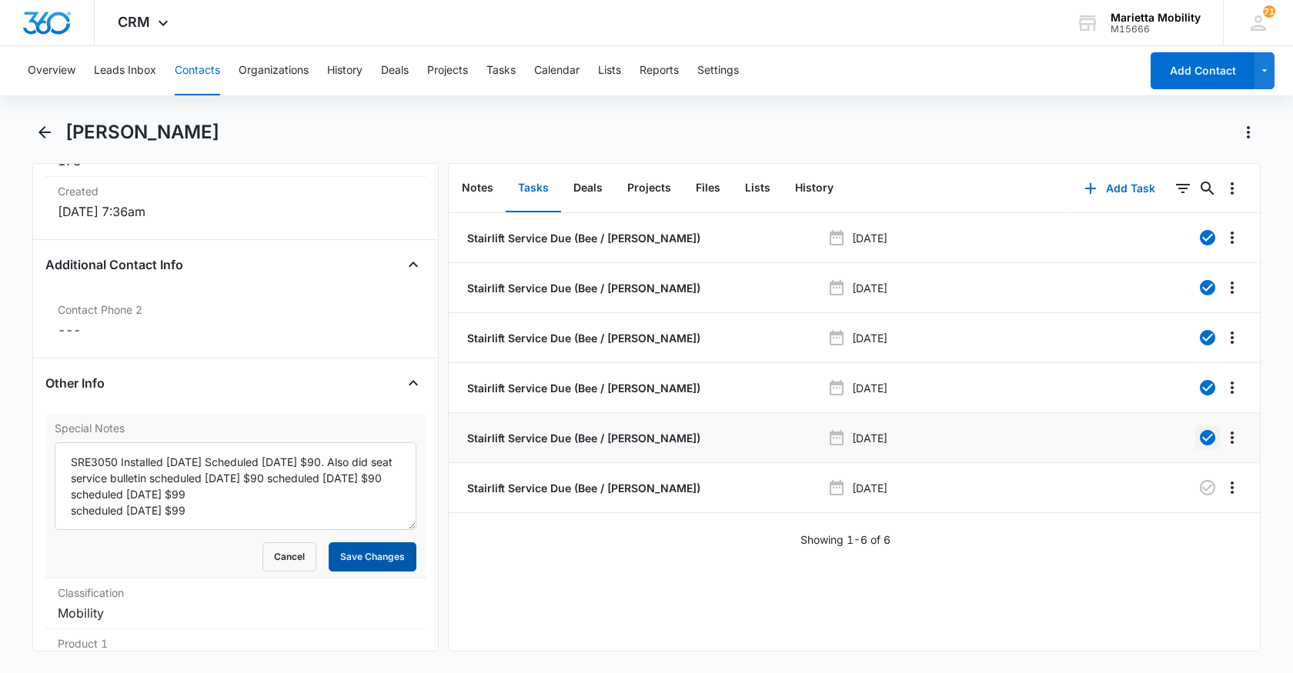
click at [357, 555] on button "Save Changes" at bounding box center [373, 557] width 88 height 29
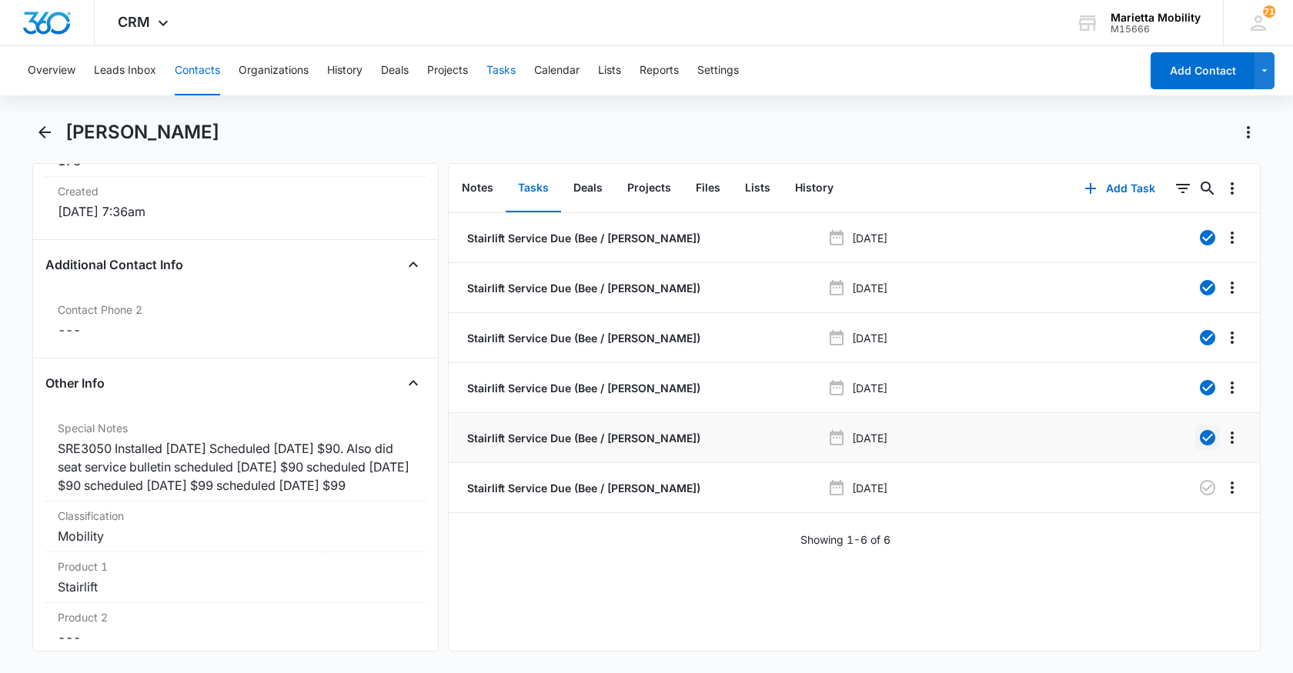
click at [507, 72] on button "Tasks" at bounding box center [500, 70] width 29 height 49
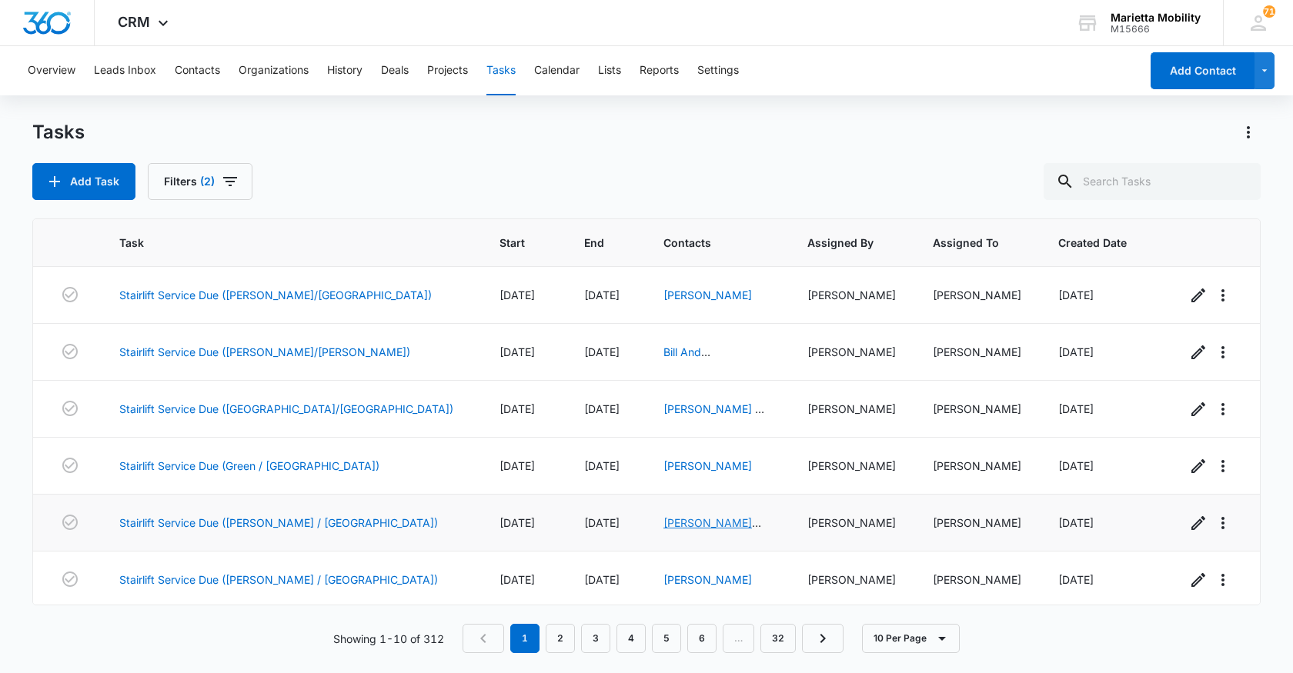
click at [663, 521] on link "[PERSON_NAME] And [PERSON_NAME]" at bounding box center [712, 538] width 98 height 45
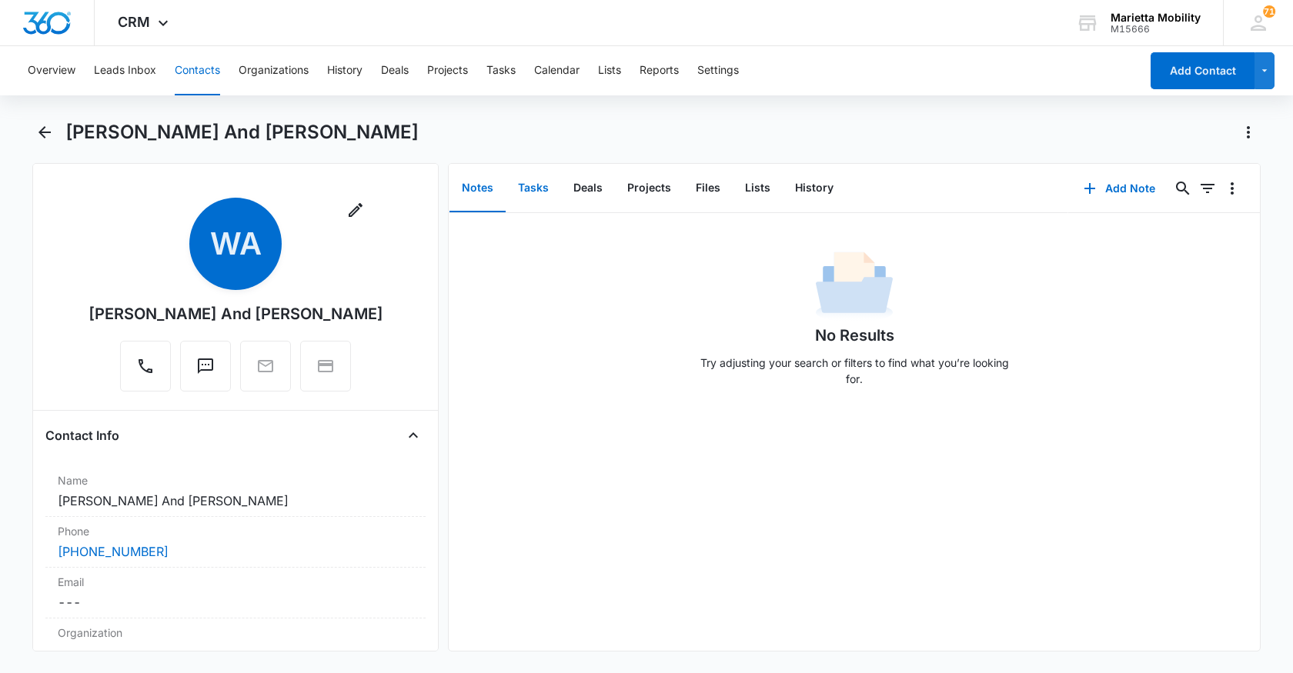
click at [523, 182] on button "Tasks" at bounding box center [533, 189] width 55 height 48
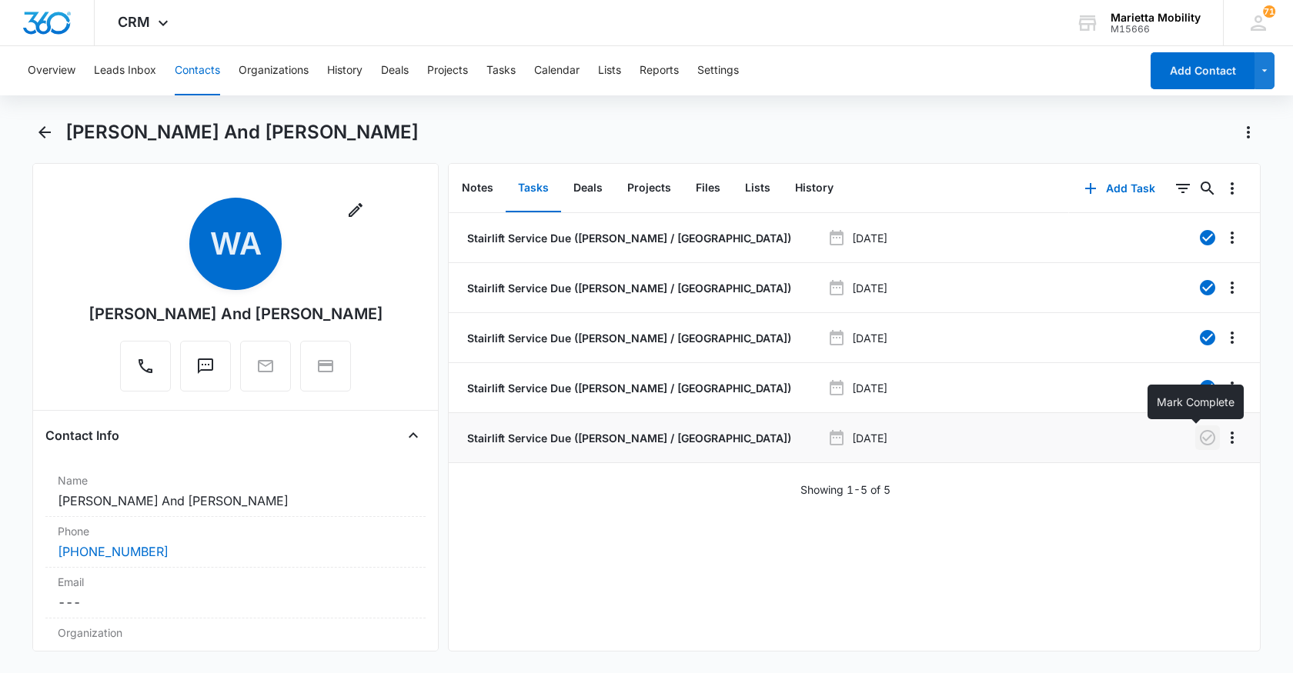
click at [1200, 439] on icon "button" at bounding box center [1207, 437] width 15 height 15
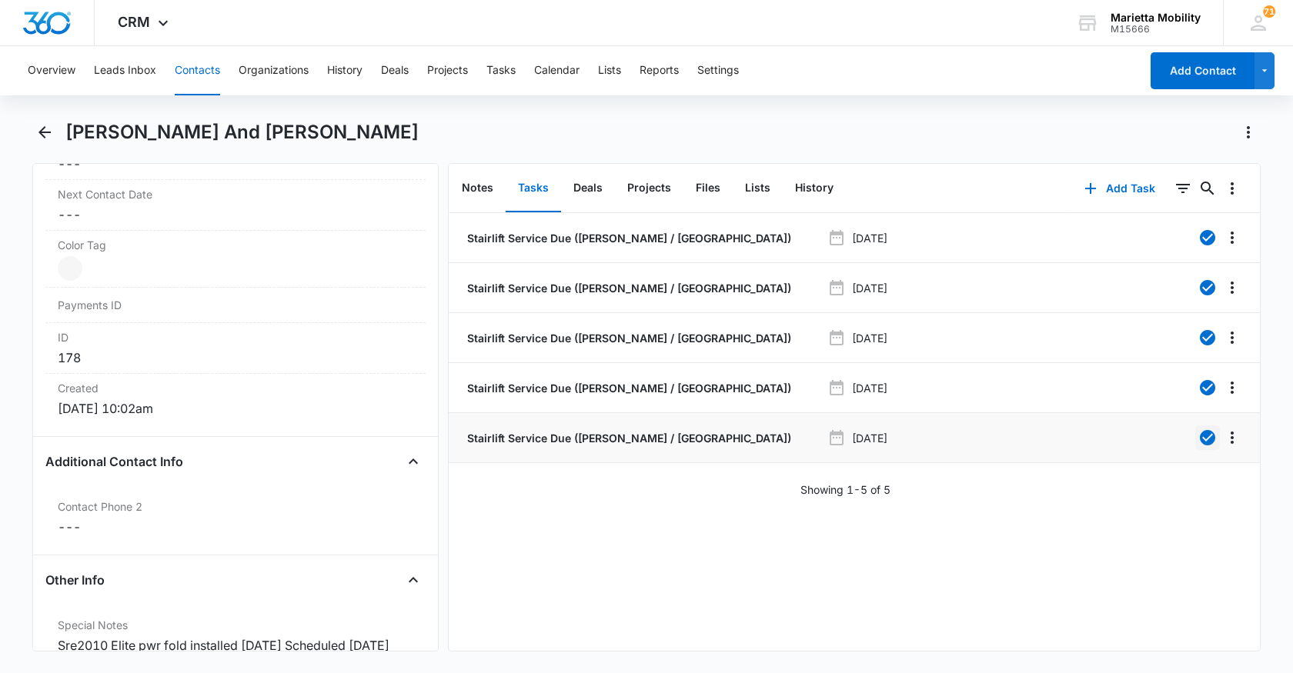
scroll to position [1077, 0]
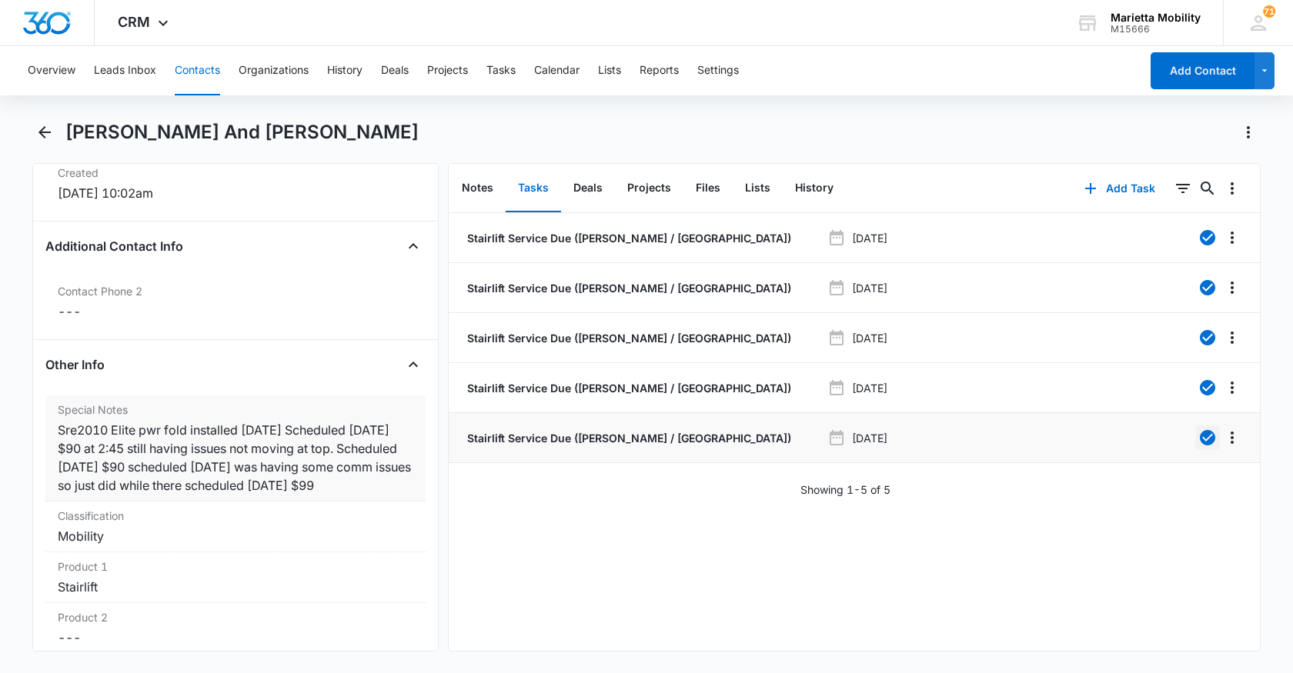
click at [144, 495] on div "Sre2010 Elite pwr fold installed [DATE] Scheduled [DATE] $90 at 2:45 still havi…" at bounding box center [236, 458] width 356 height 74
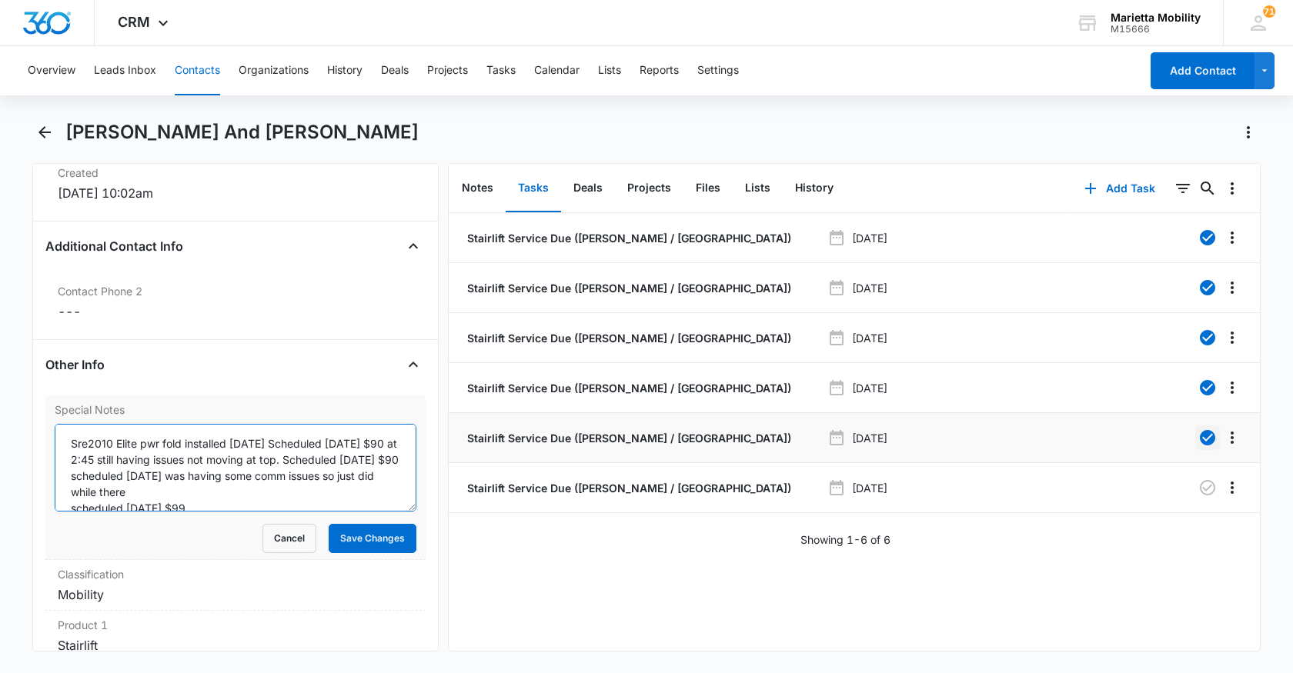
click at [195, 505] on textarea "Sre2010 Elite pwr fold installed [DATE] Scheduled [DATE] $90 at 2:45 still havi…" at bounding box center [236, 468] width 362 height 88
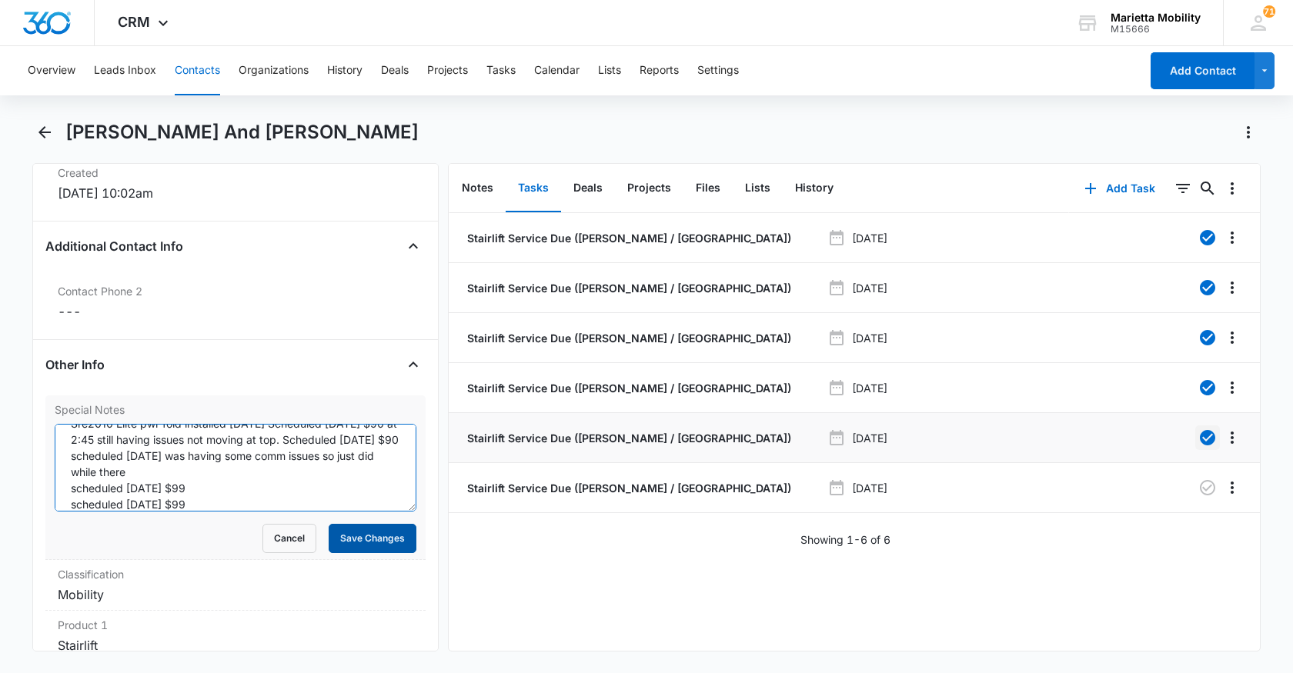
type textarea "Sre2010 Elite pwr fold installed [DATE] Scheduled [DATE] $90 at 2:45 still havi…"
click at [353, 543] on button "Save Changes" at bounding box center [373, 538] width 88 height 29
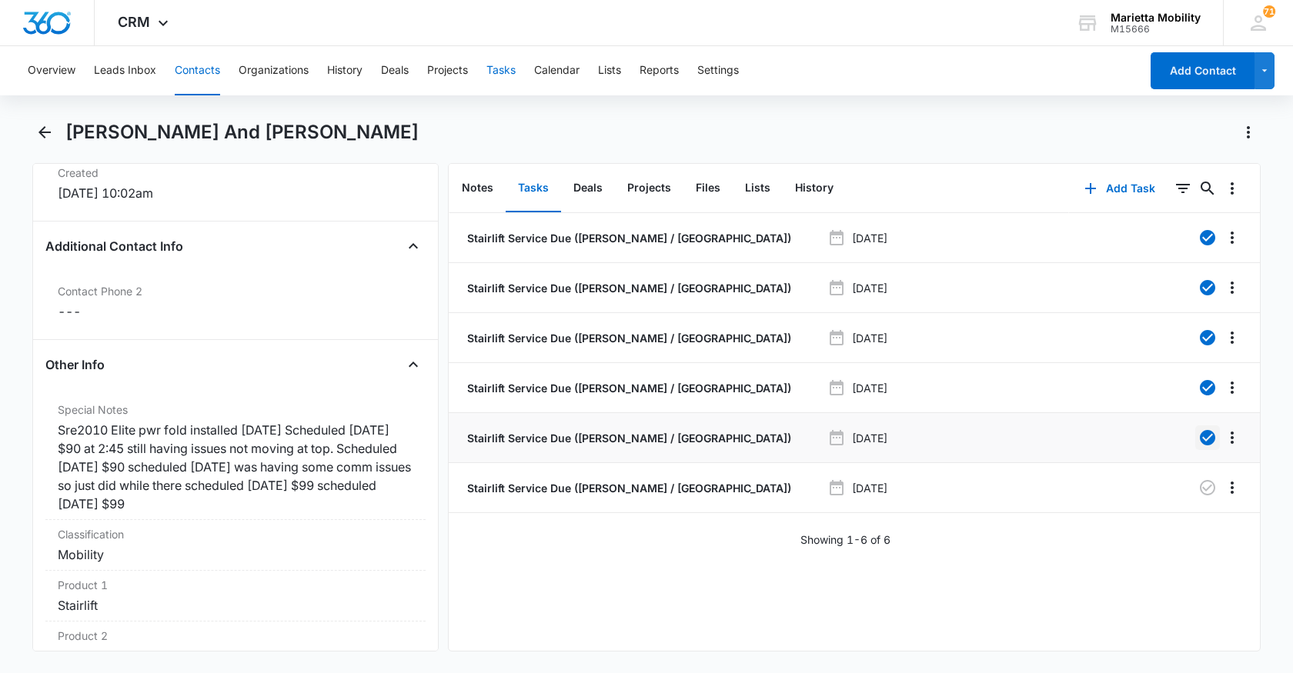
click at [505, 68] on button "Tasks" at bounding box center [500, 70] width 29 height 49
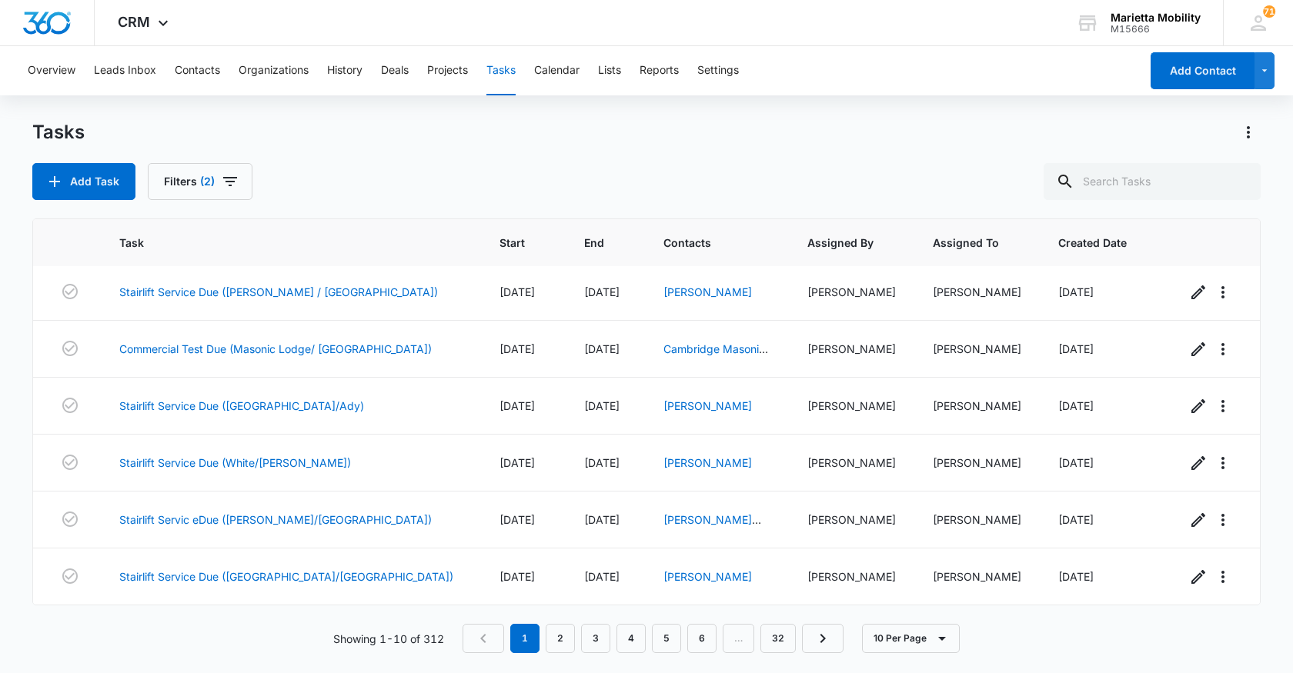
scroll to position [154, 0]
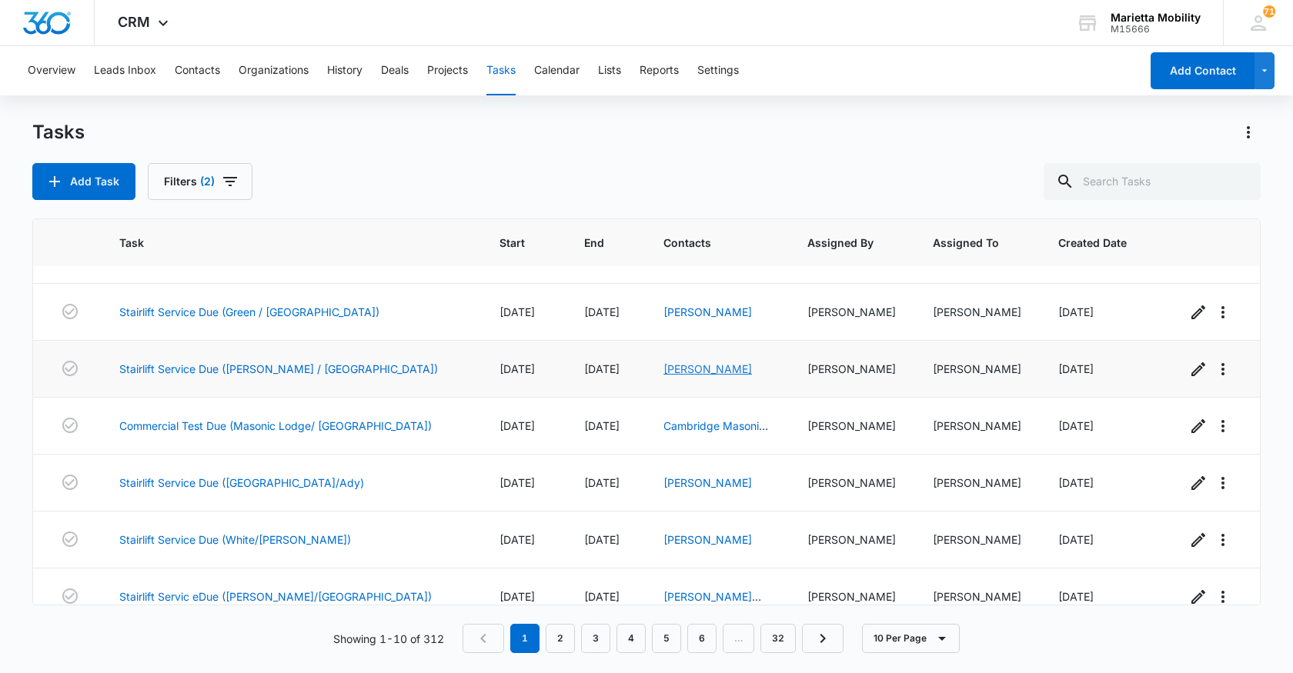
click at [663, 372] on link "[PERSON_NAME]" at bounding box center [707, 368] width 89 height 13
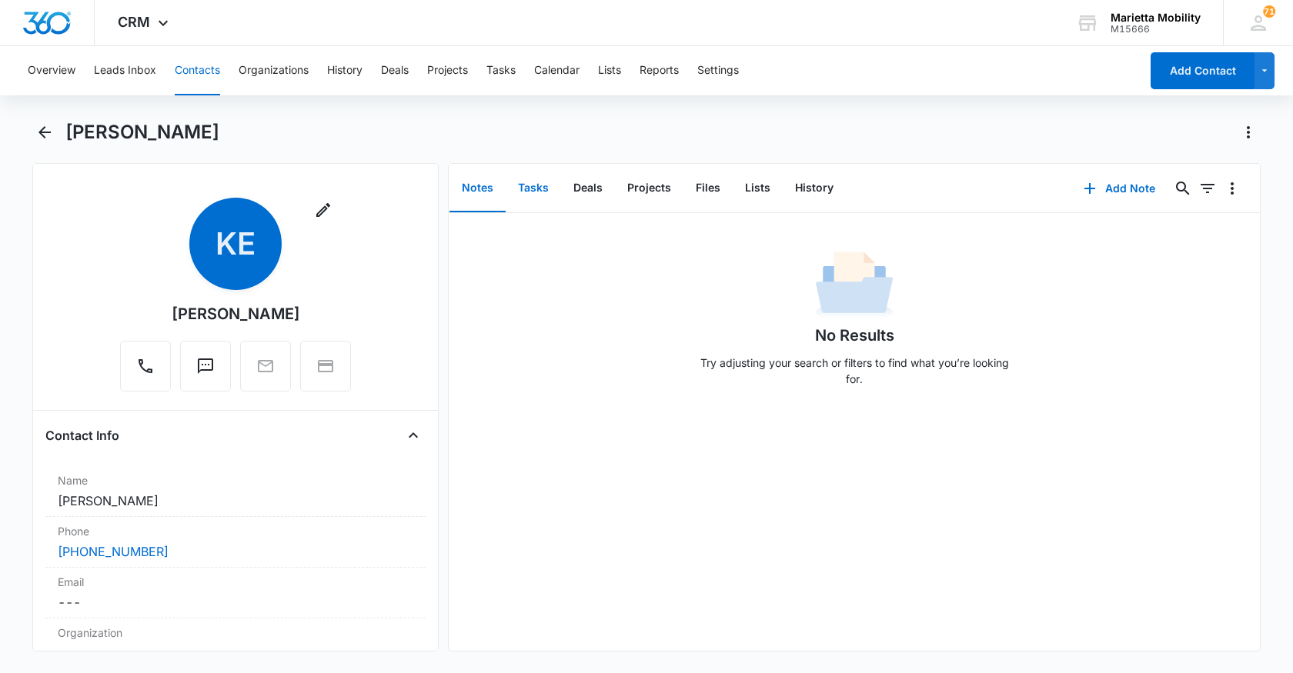
click at [543, 191] on button "Tasks" at bounding box center [533, 189] width 55 height 48
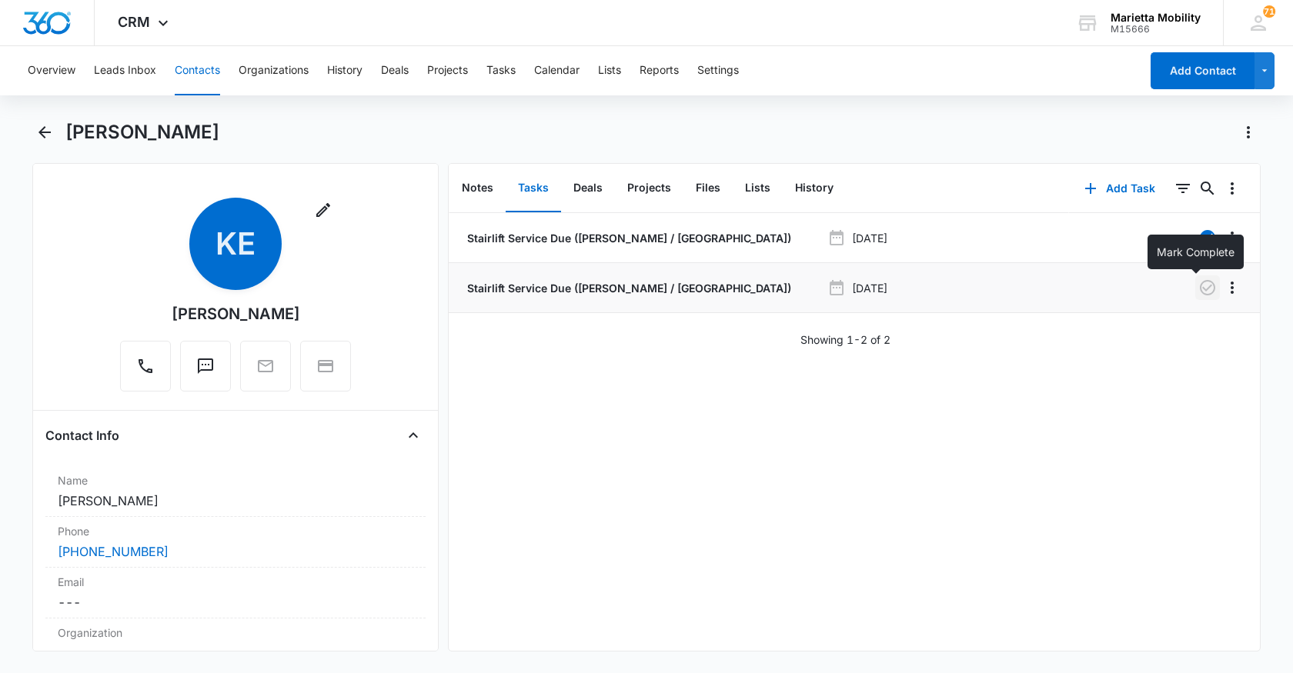
click at [1198, 286] on icon "button" at bounding box center [1207, 288] width 18 height 18
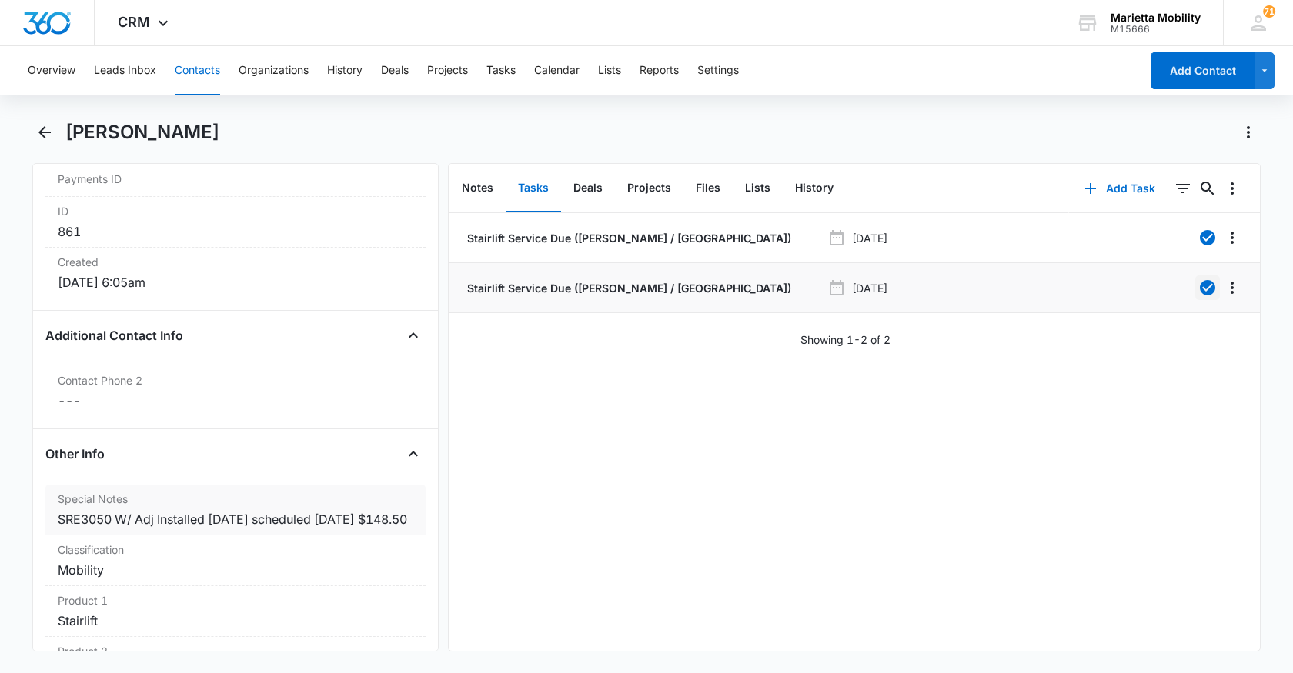
scroll to position [1000, 0]
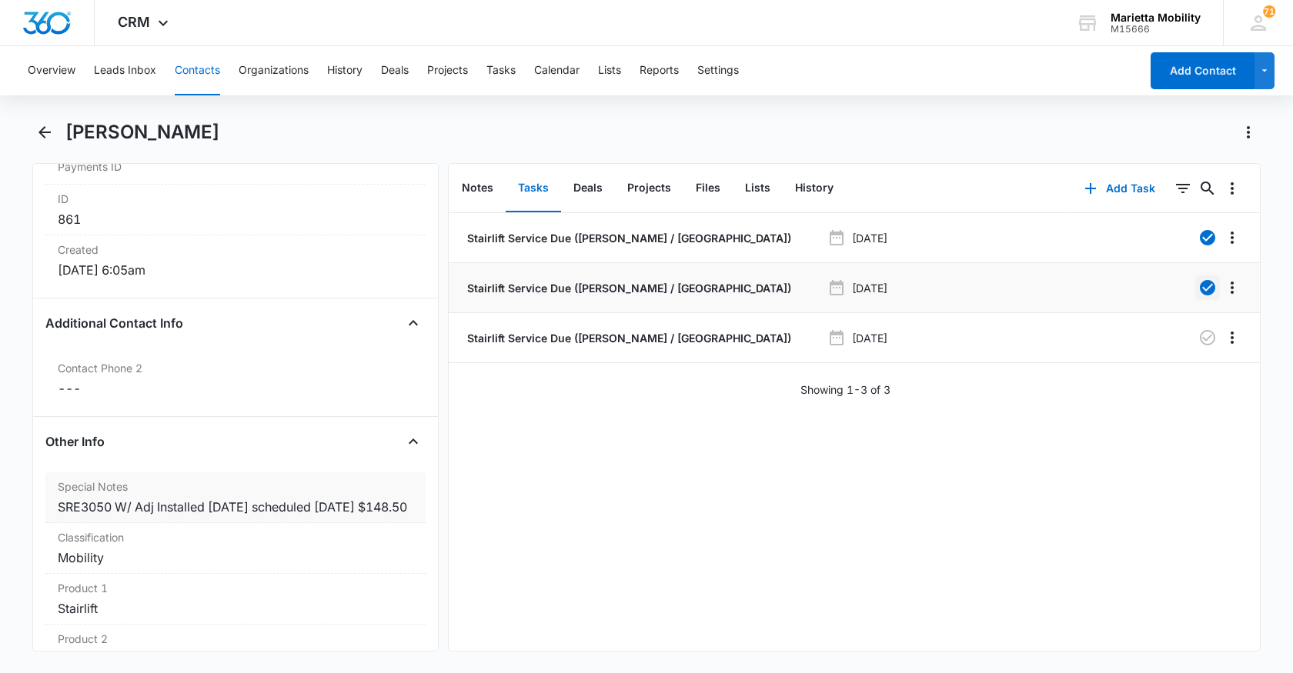
click at [142, 516] on div "SRE3050 W/ Adj Installed [DATE] scheduled [DATE] $148.50" at bounding box center [236, 507] width 356 height 18
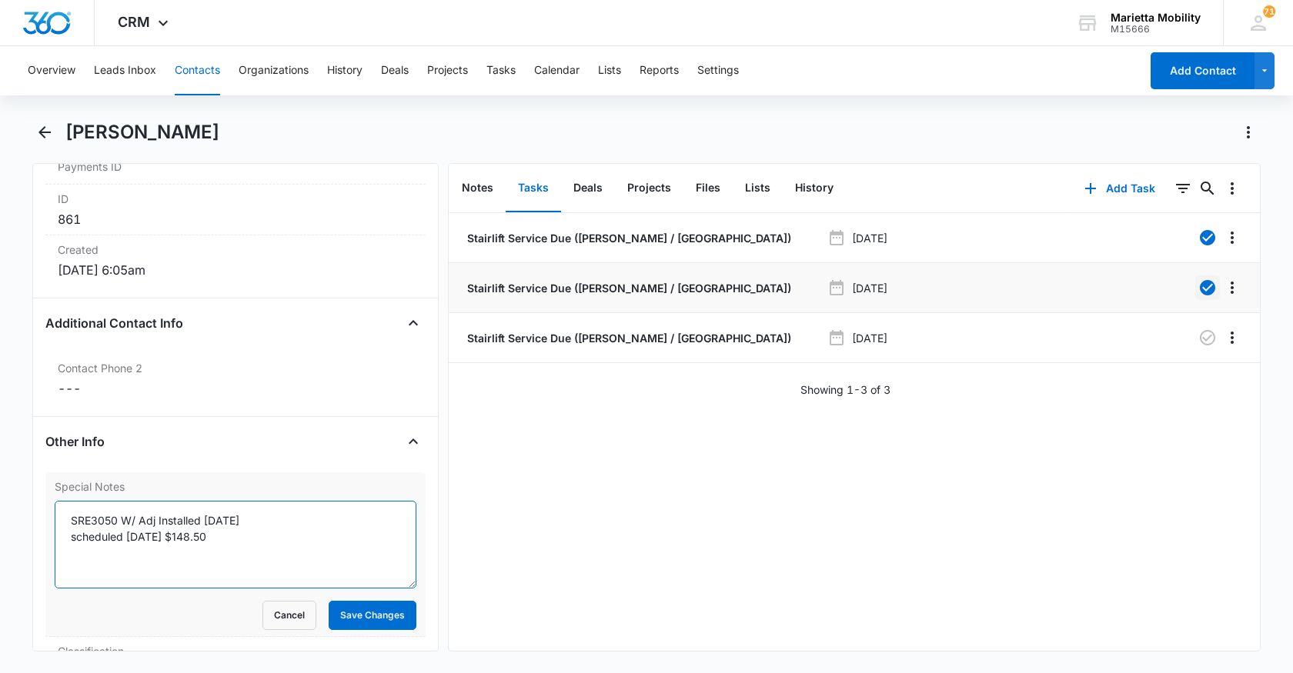
click at [222, 540] on textarea "SRE3050 W/ Adj Installed [DATE] scheduled [DATE] $148.50" at bounding box center [236, 545] width 362 height 88
type textarea "SRE3050 W/ Adj Installed [DATE] scheduled [DATE] $148.50 called in [DATE] said …"
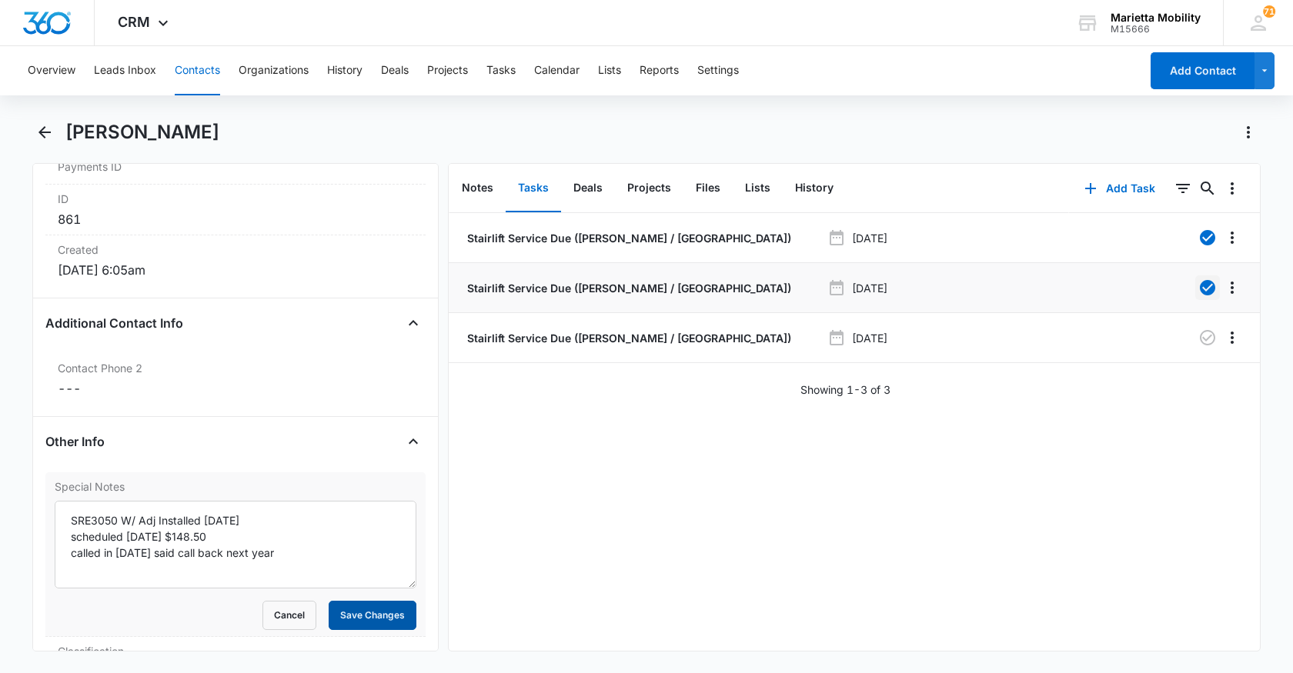
click at [349, 616] on button "Save Changes" at bounding box center [373, 615] width 88 height 29
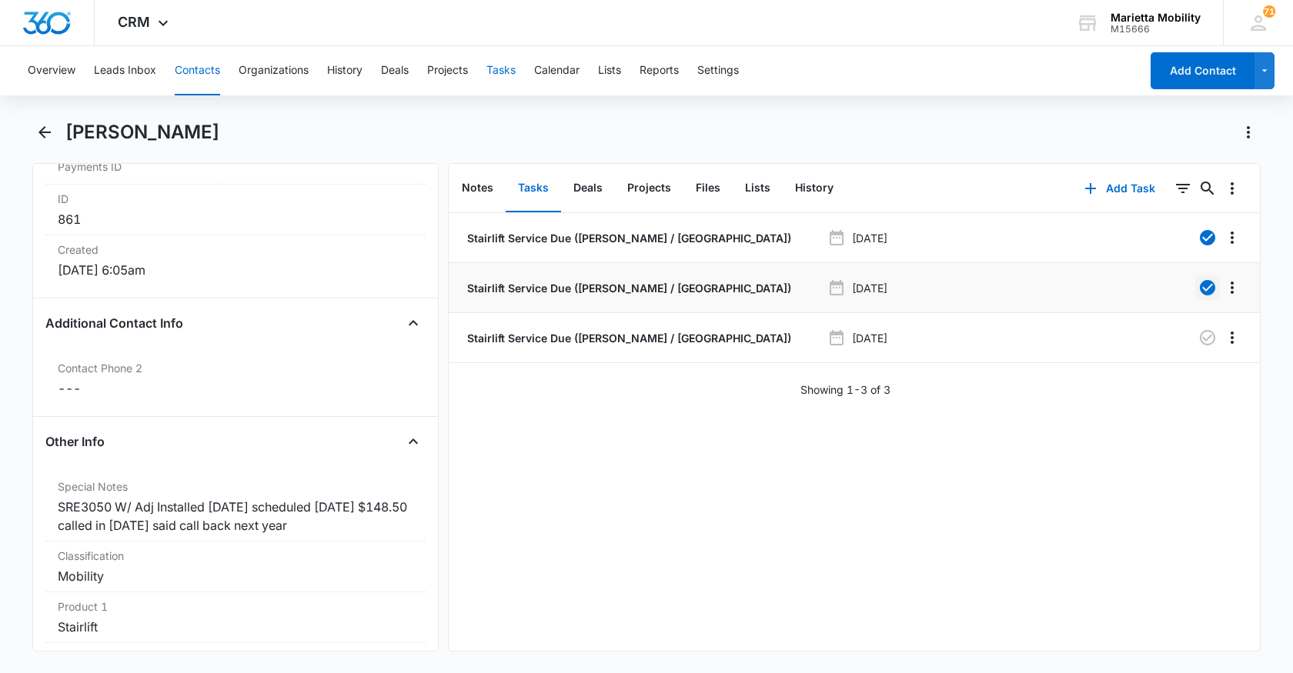
click at [499, 72] on button "Tasks" at bounding box center [500, 70] width 29 height 49
